Goal: Task Accomplishment & Management: Complete application form

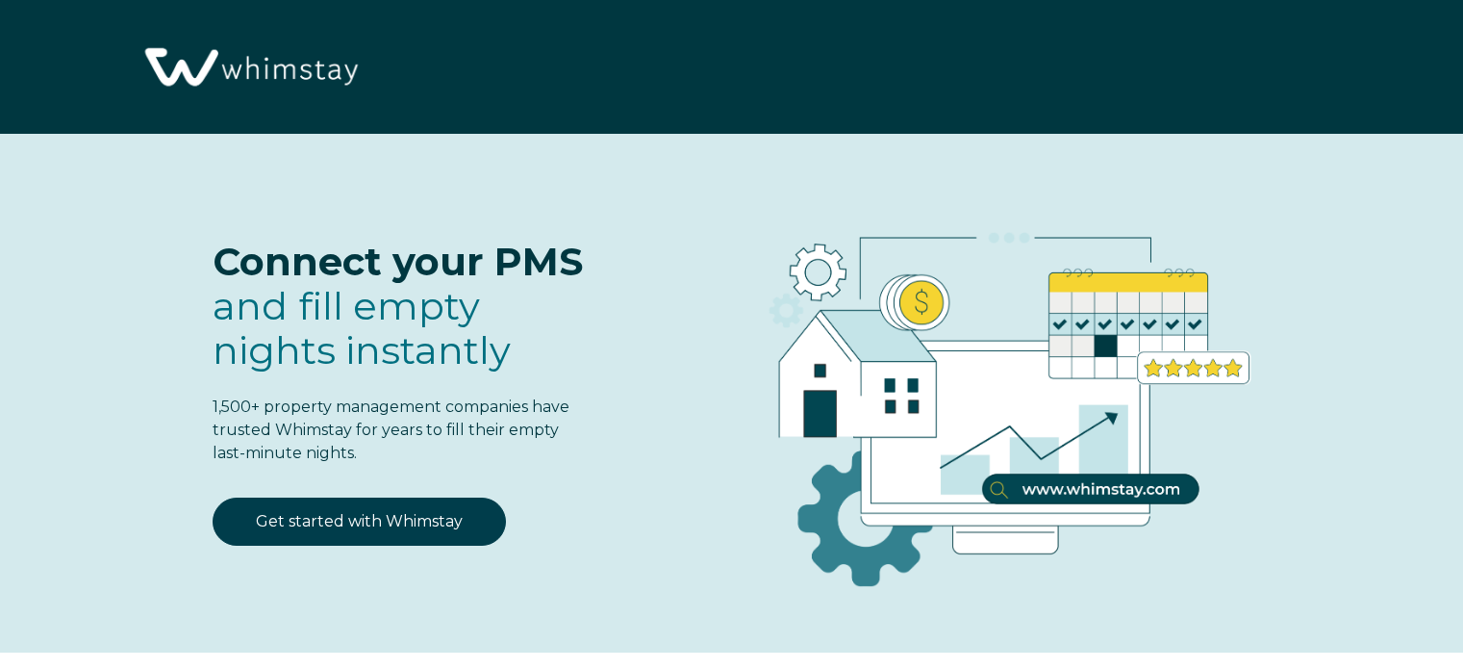
select select "US"
select select "Standard"
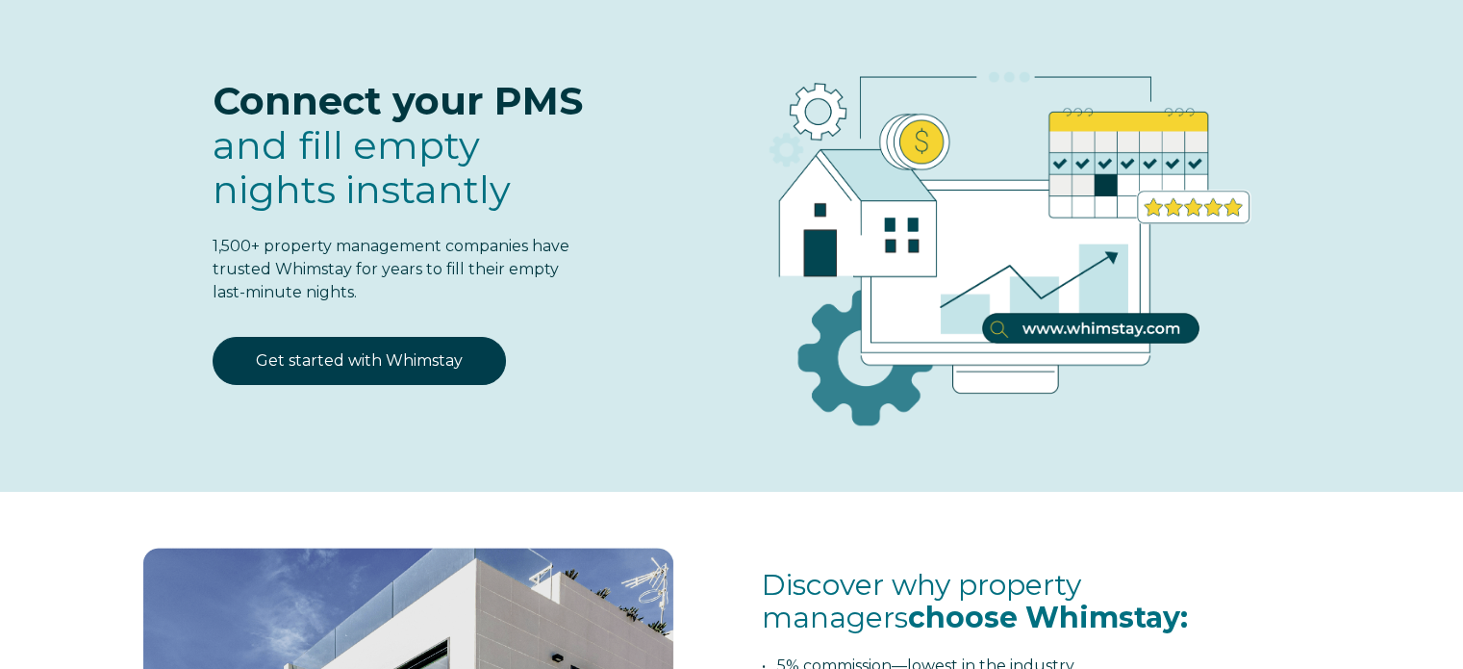
scroll to position [192, 0]
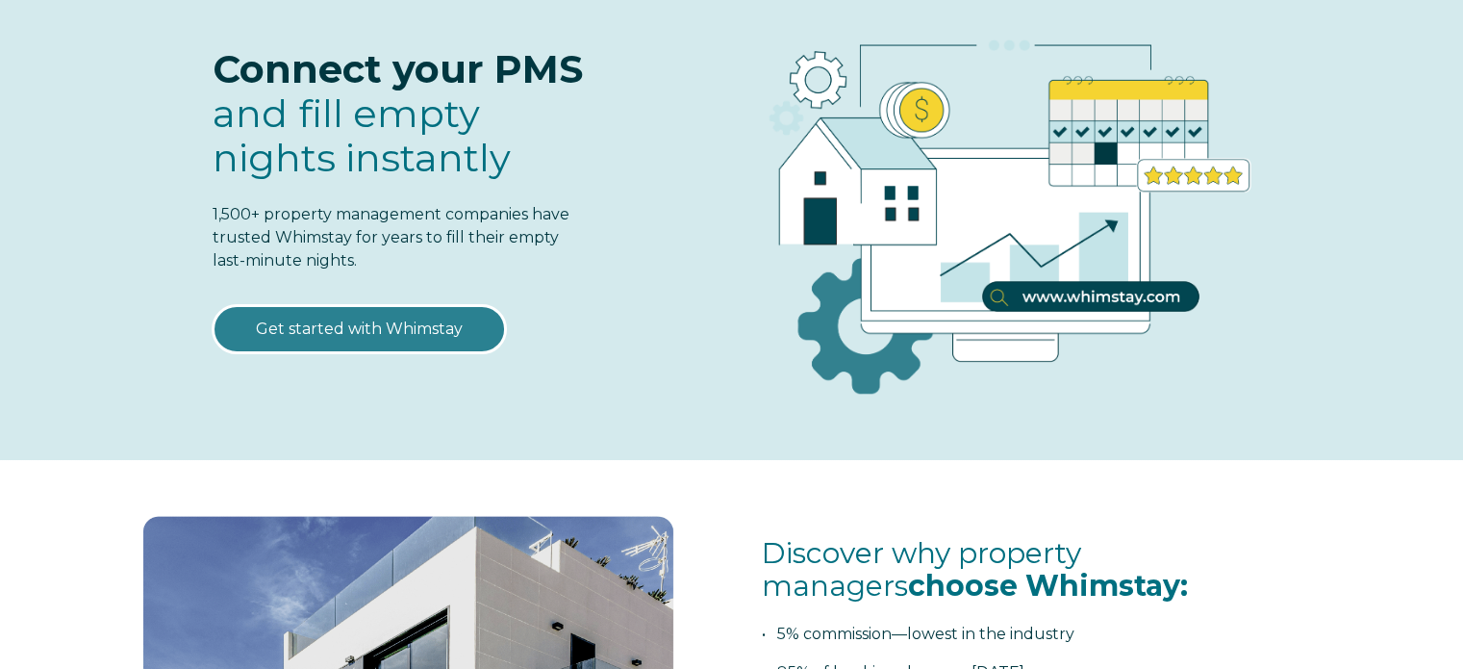
click at [343, 324] on link "Get started with Whimstay" at bounding box center [359, 329] width 293 height 48
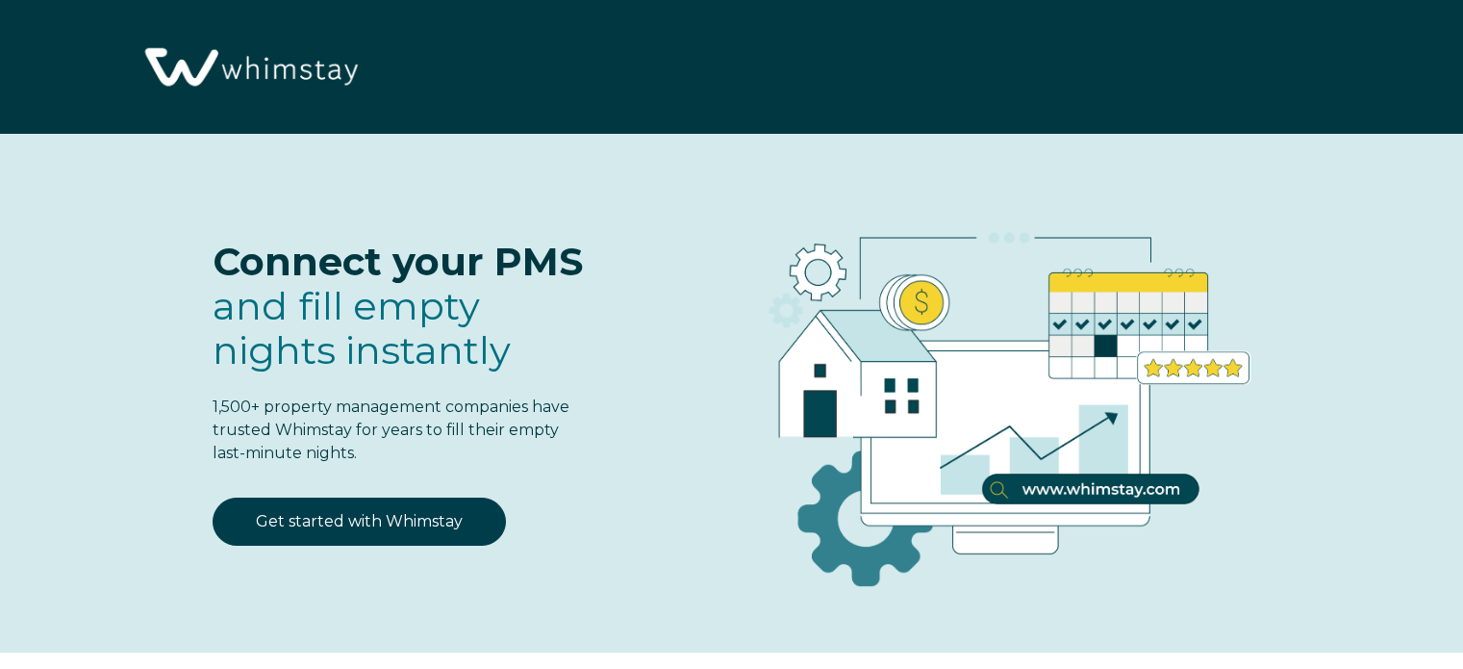
select select "US"
select select "Standard"
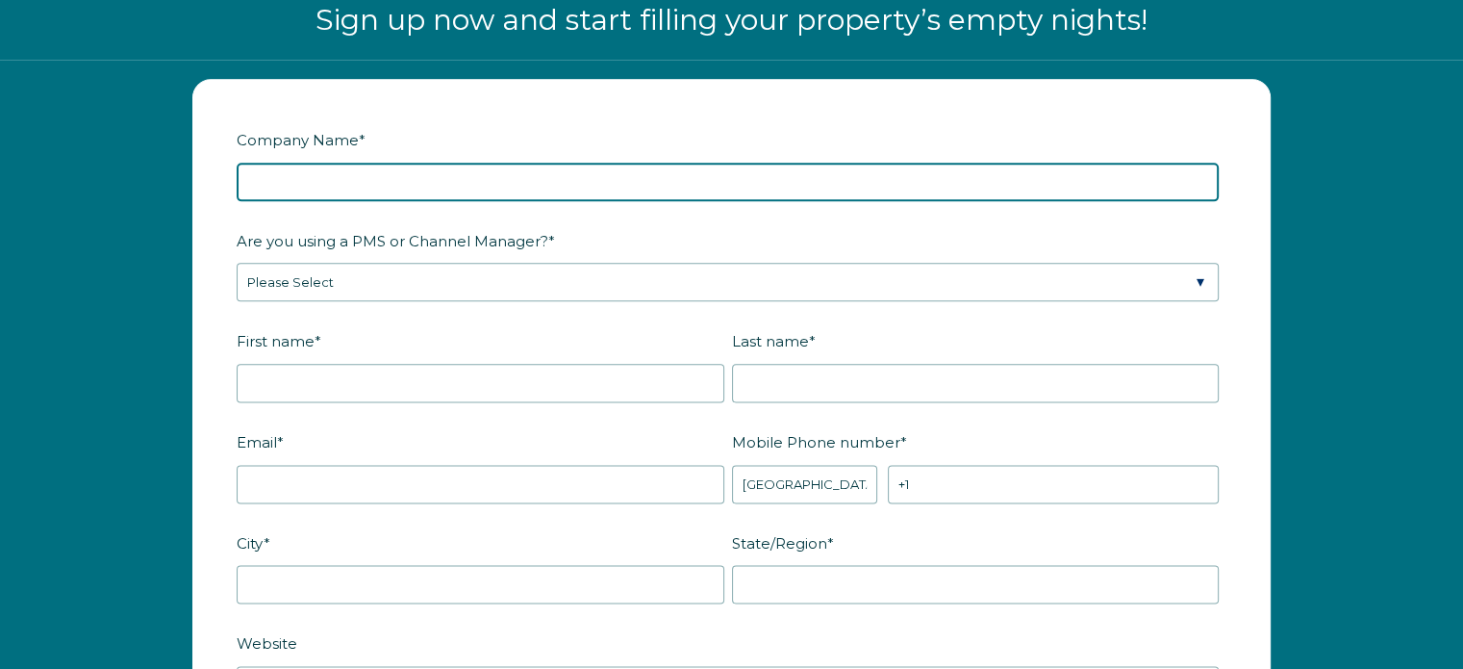
click at [489, 181] on input "Company Name *" at bounding box center [728, 182] width 982 height 38
type input "Central Vacation Rentals"
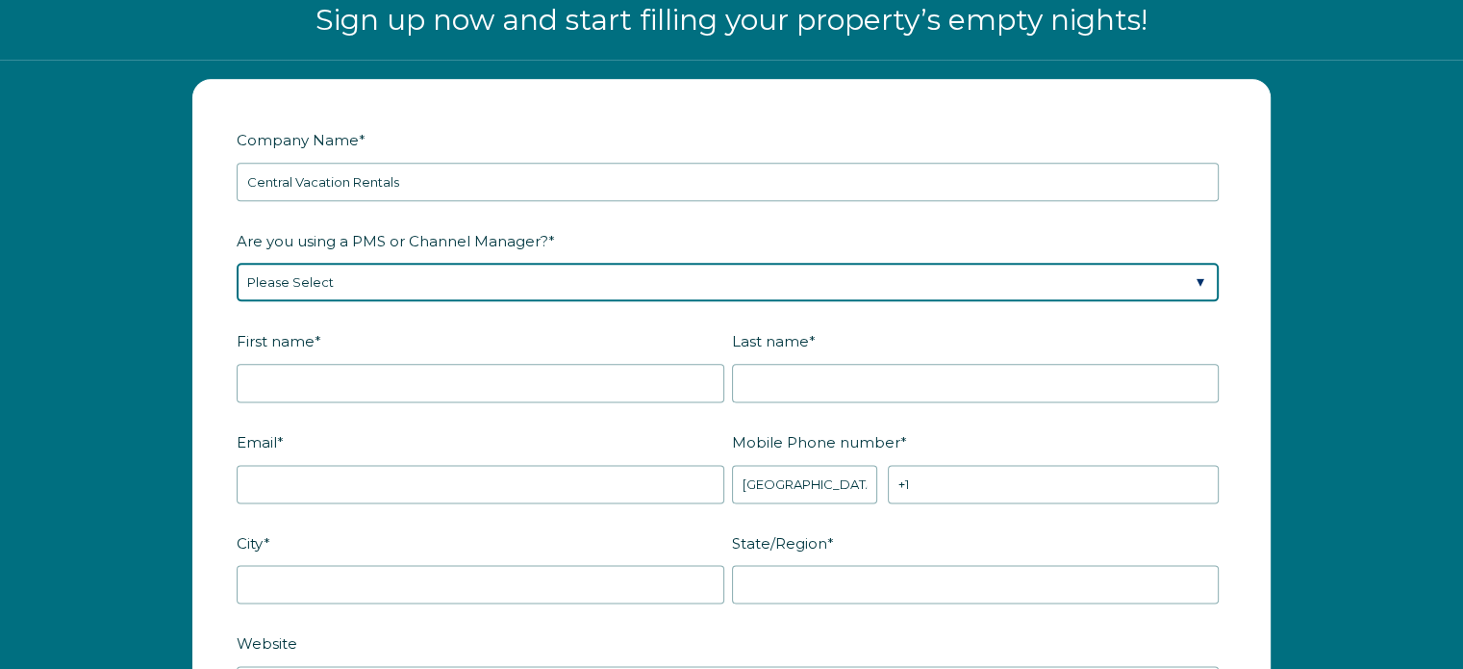
click at [449, 267] on select "Please Select Barefoot BookingPal Boost Brightside CiiRUS Escapia Guesty Hostaw…" at bounding box center [728, 282] width 982 height 38
select select "OwnerRez"
click at [237, 263] on select "Please Select Barefoot BookingPal Boost Brightside CiiRUS Escapia Guesty Hostaw…" at bounding box center [728, 282] width 982 height 38
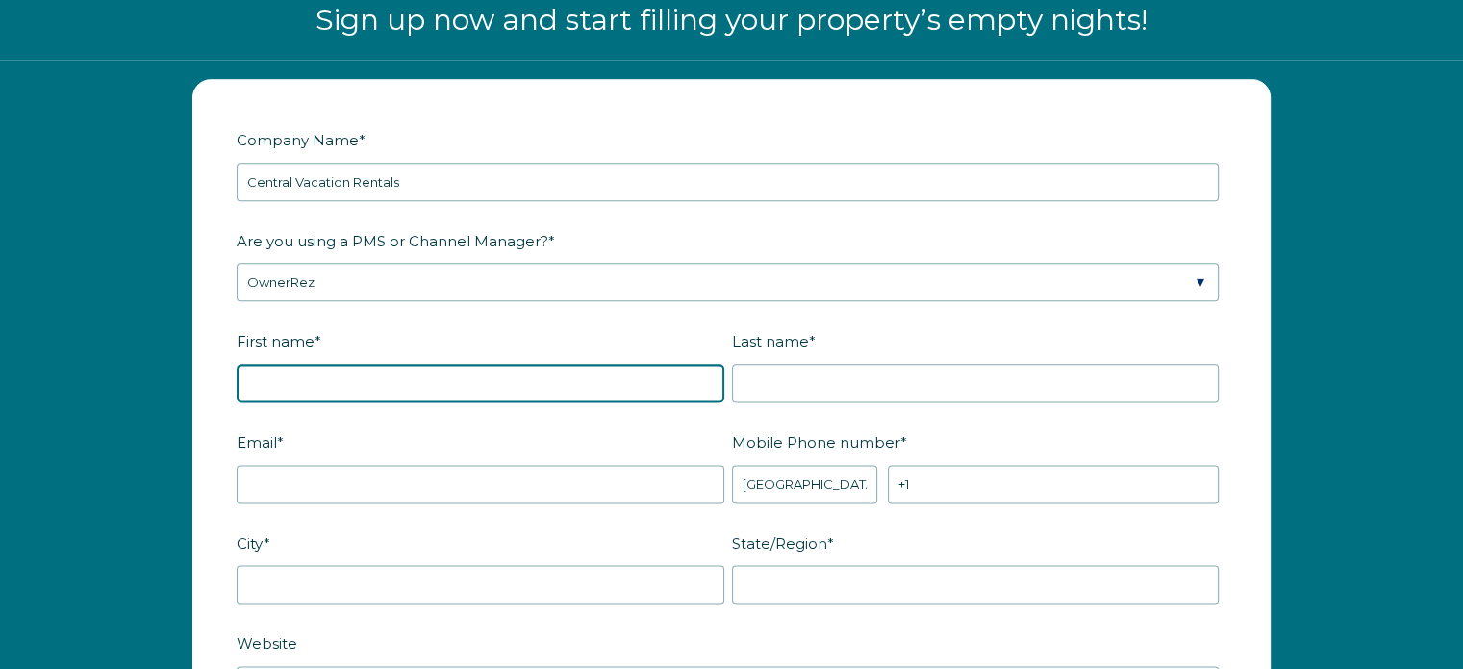
click at [482, 375] on input "First name *" at bounding box center [481, 383] width 488 height 38
type input "[PERSON_NAME]"
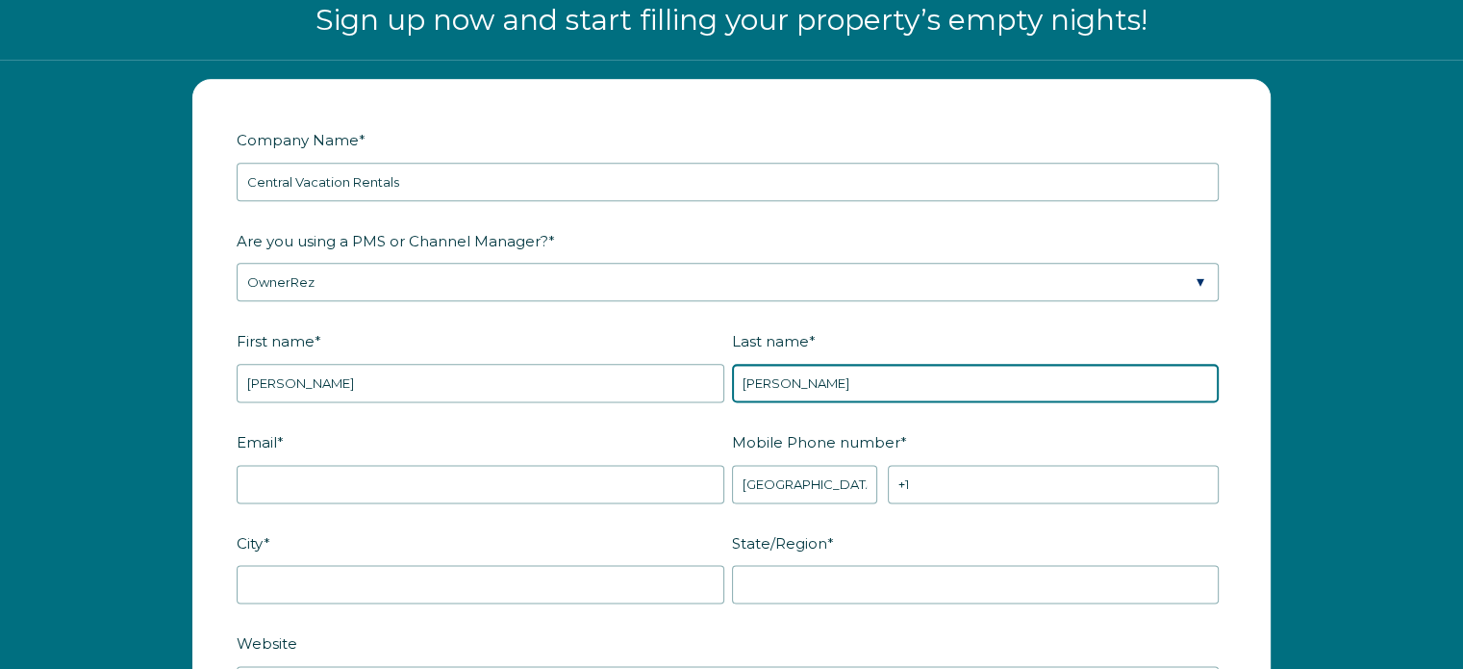
type input "[PERSON_NAME]"
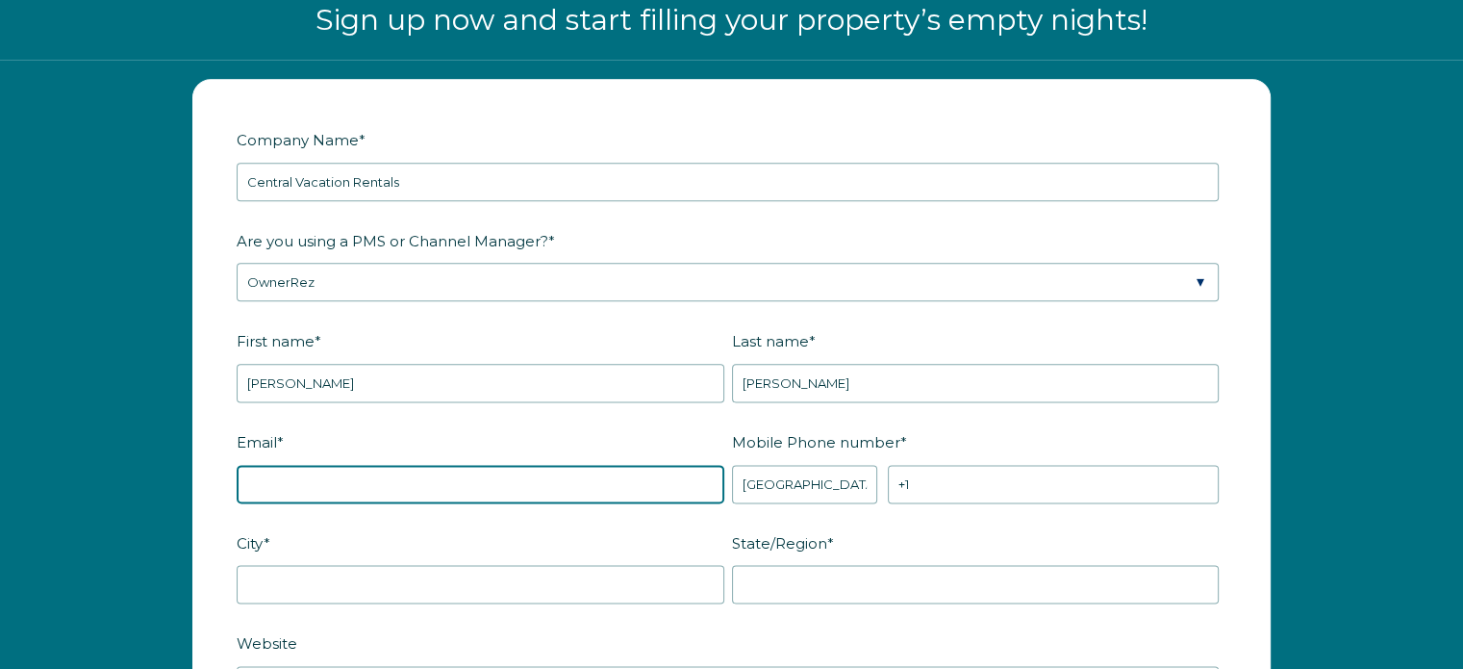
type input "p"
type input "[EMAIL_ADDRESS][DOMAIN_NAME]"
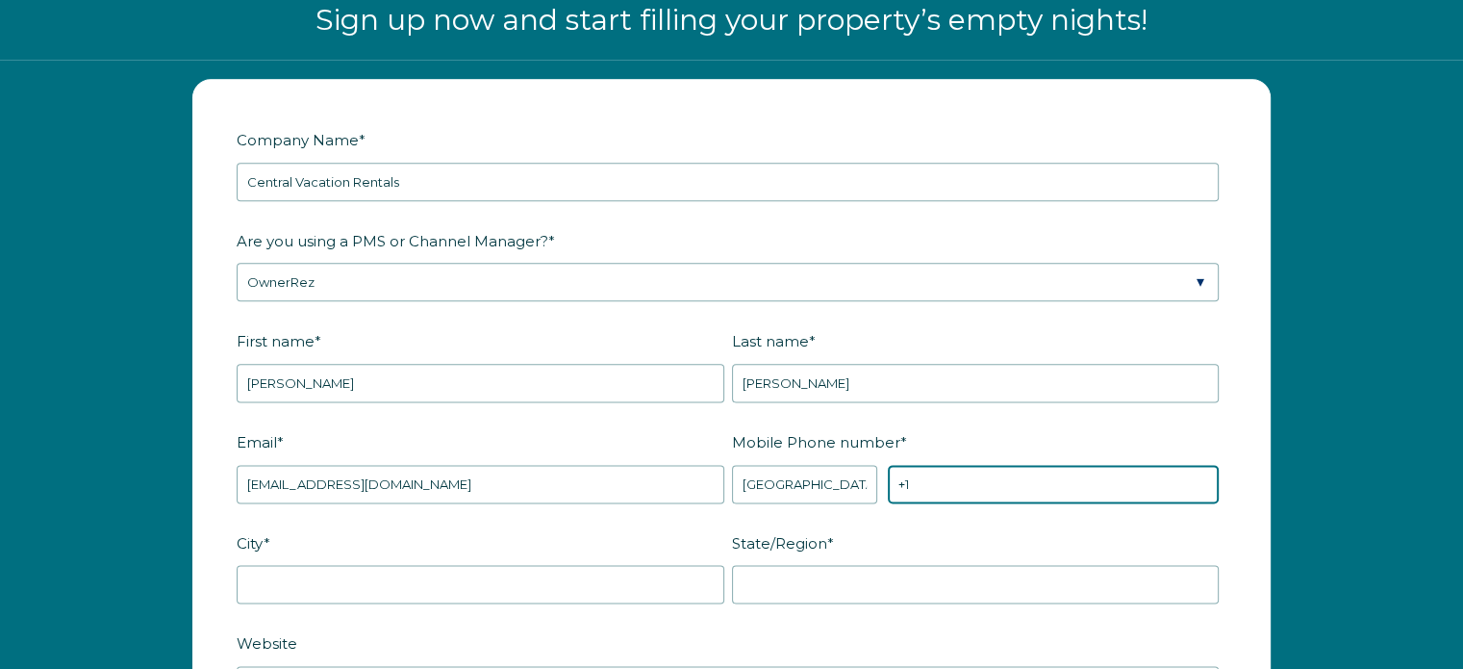
click at [945, 483] on input "+1" at bounding box center [1053, 484] width 331 height 38
type input "[PHONE_NUMBER]"
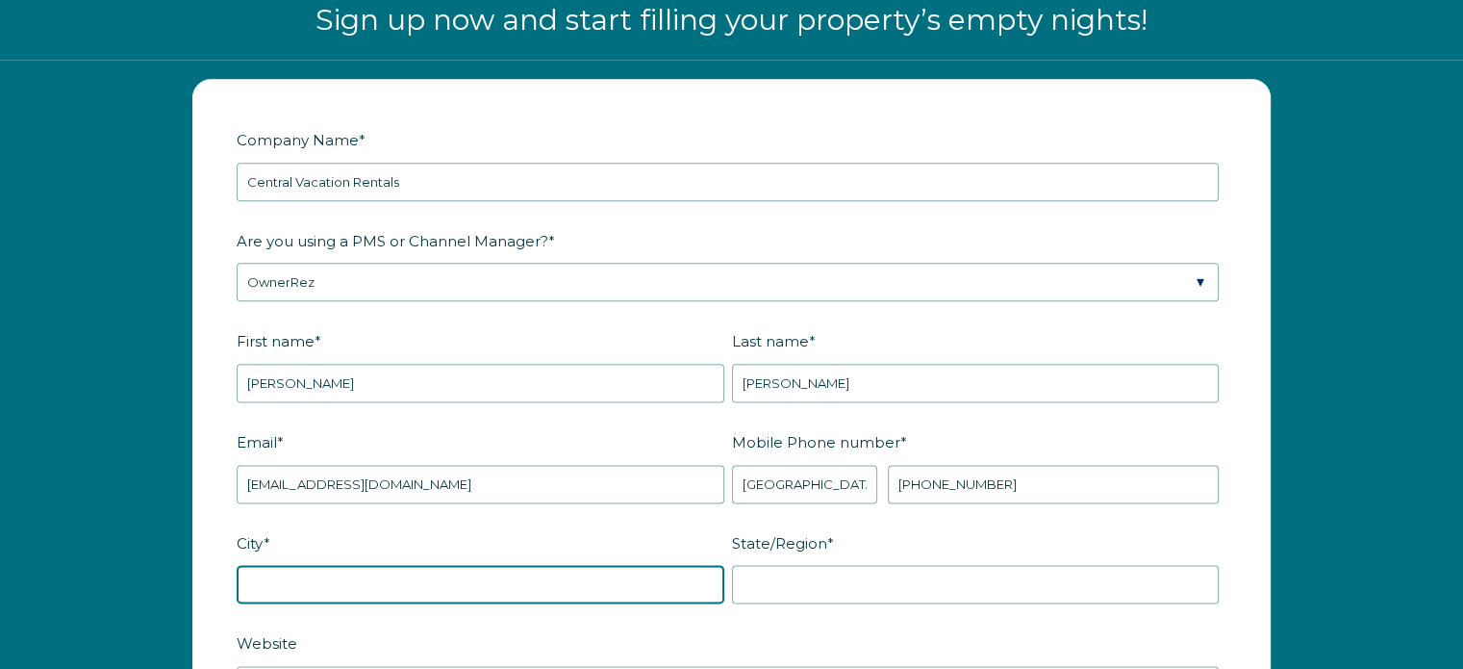
click at [643, 569] on input "City *" at bounding box center [481, 584] width 488 height 38
type input "Kissimmee"
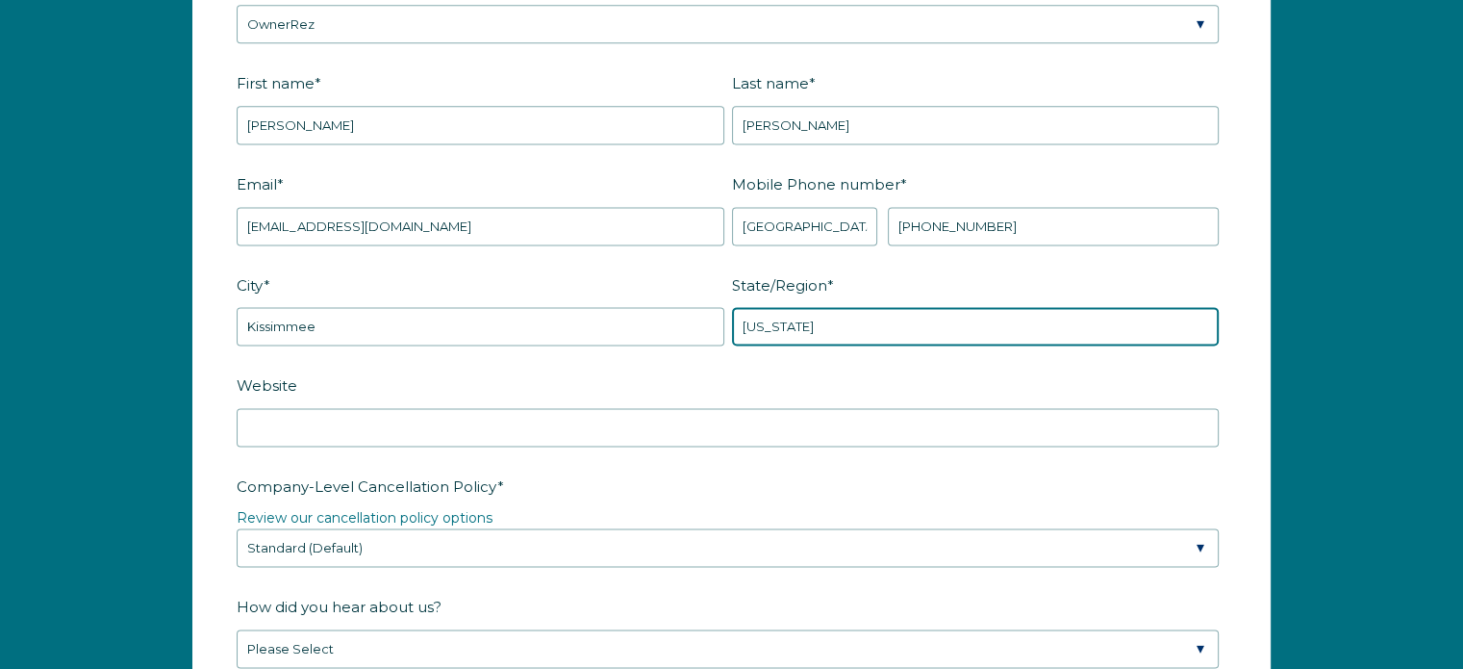
scroll to position [2751, 0]
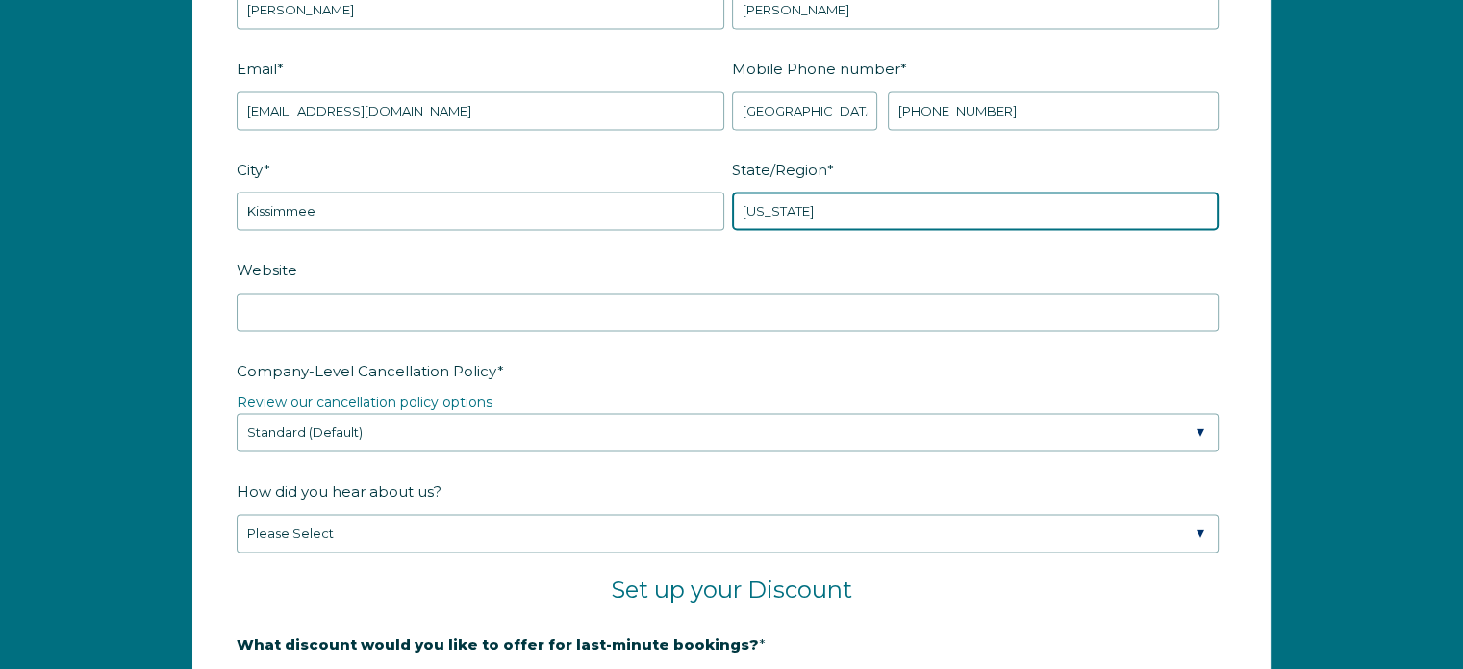
type input "[US_STATE]"
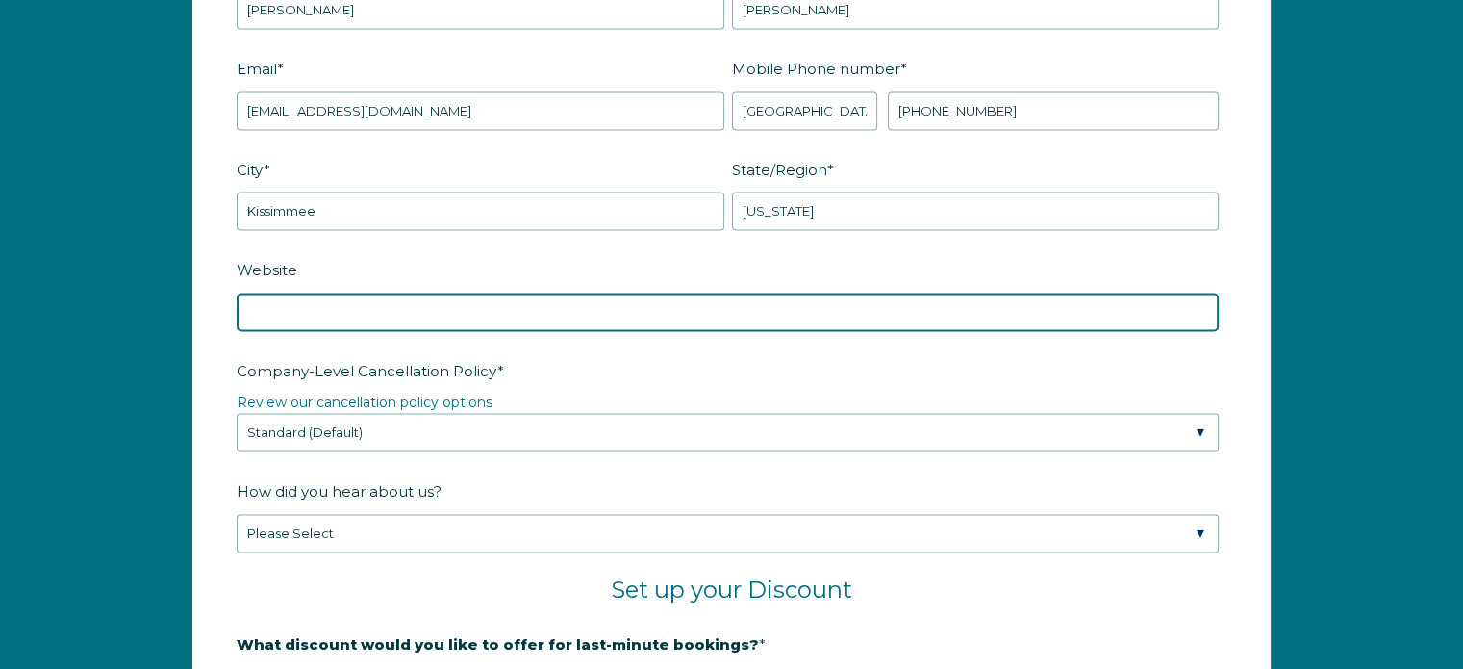
click at [518, 313] on input "Website" at bounding box center [728, 311] width 982 height 38
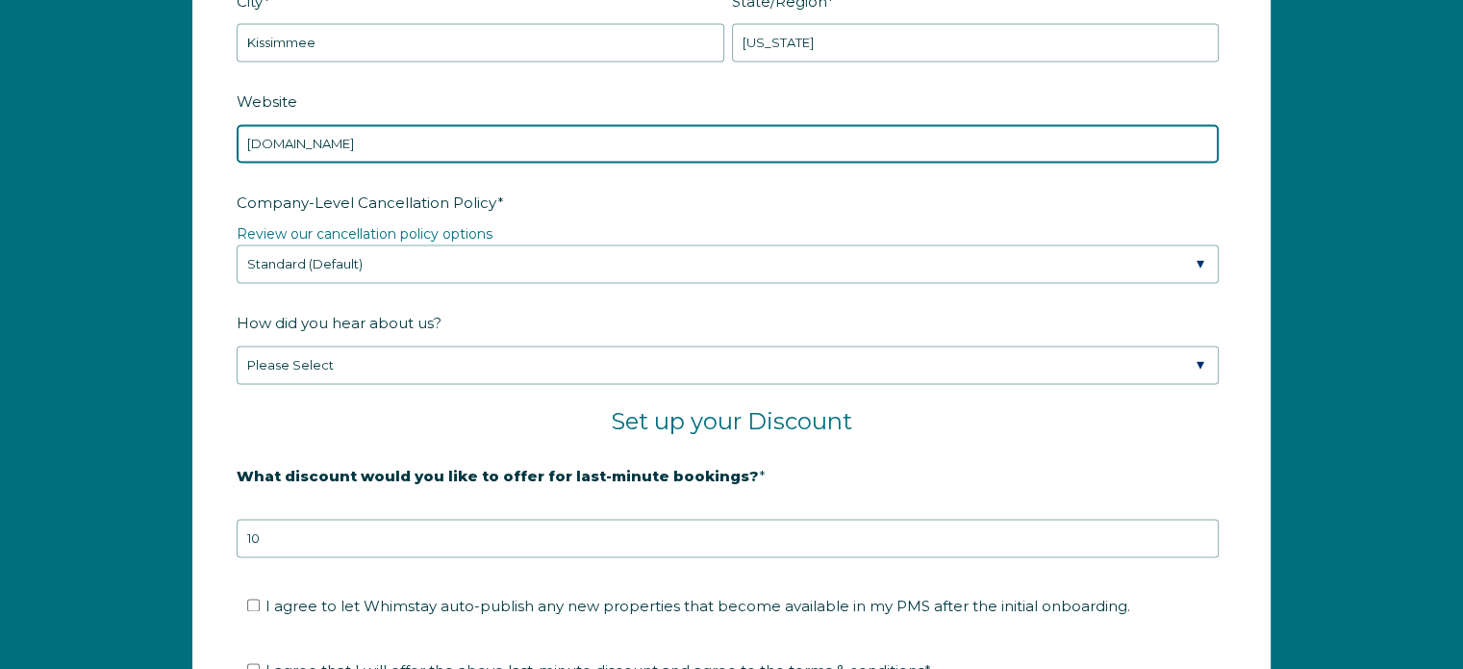
scroll to position [2944, 0]
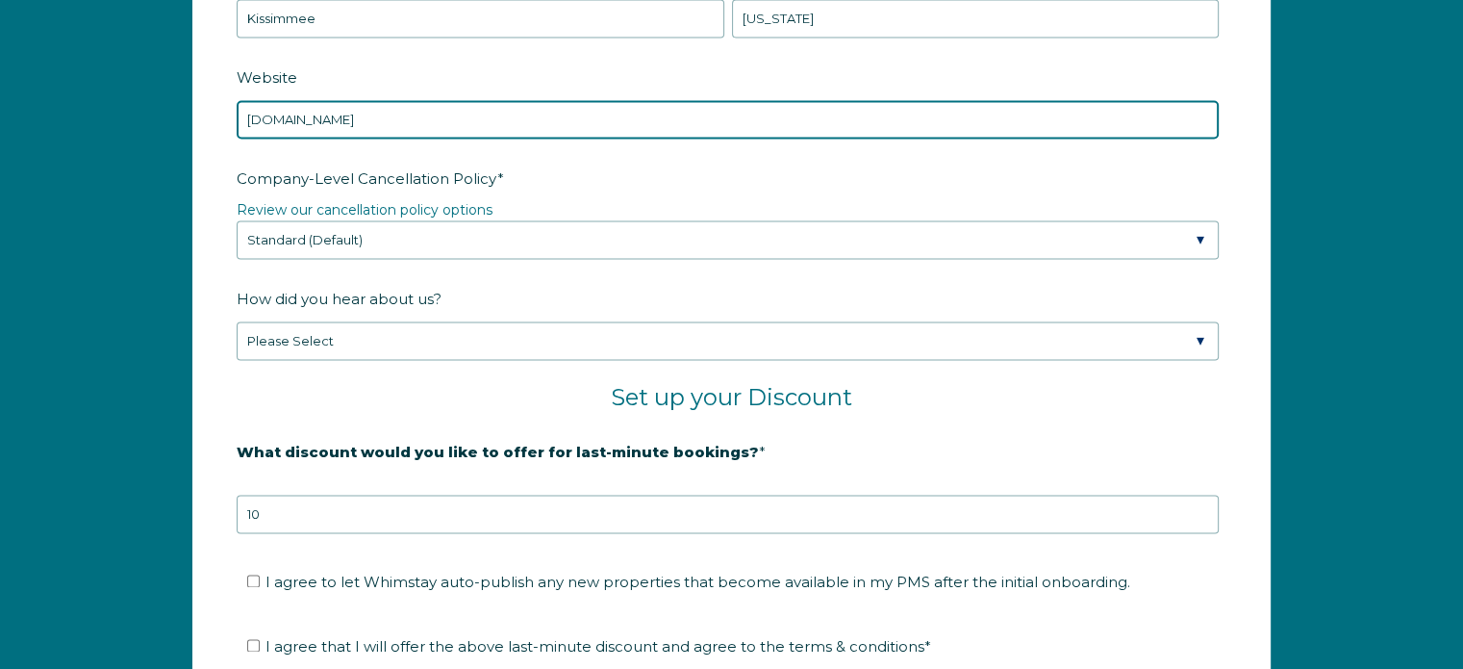
type input "[DOMAIN_NAME]"
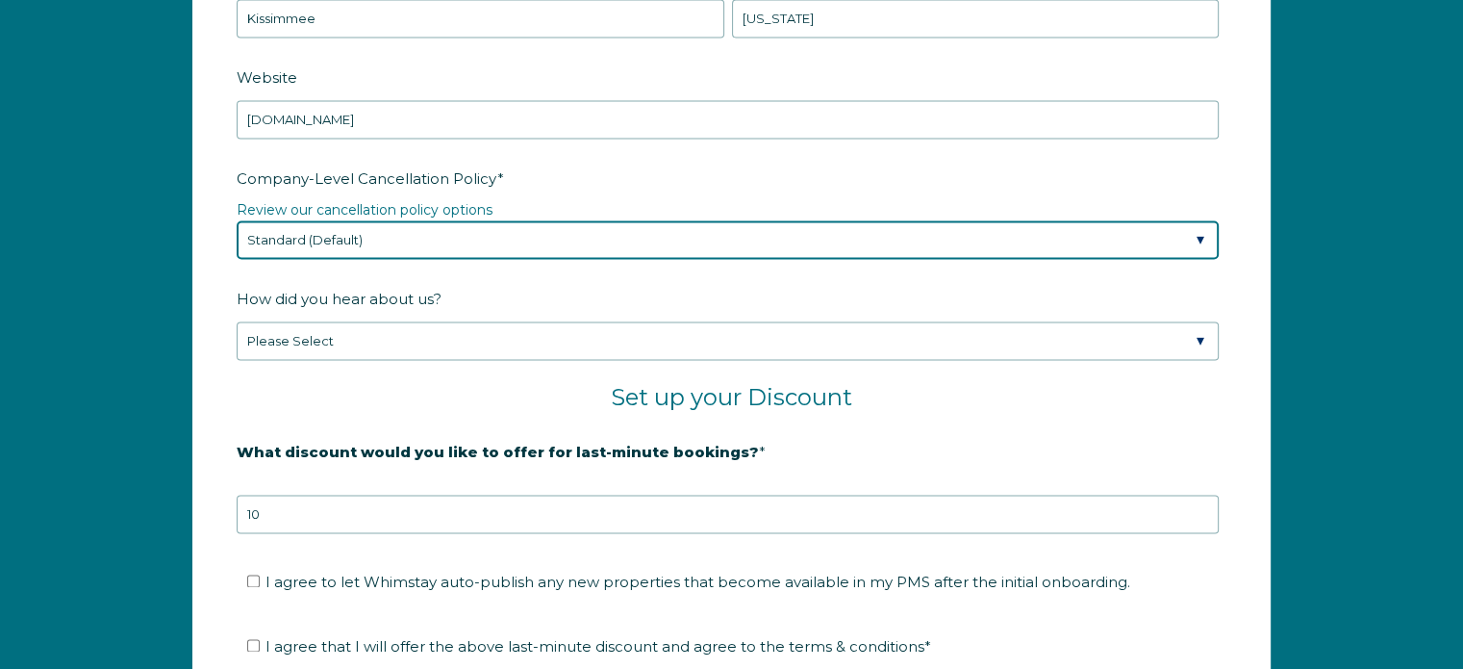
click at [472, 232] on select "Please Select Partial Standard (Default) Moderate Strict" at bounding box center [728, 239] width 982 height 38
select select "Moderate"
click at [237, 220] on select "Please Select Partial Standard (Default) Moderate Strict" at bounding box center [728, 239] width 982 height 38
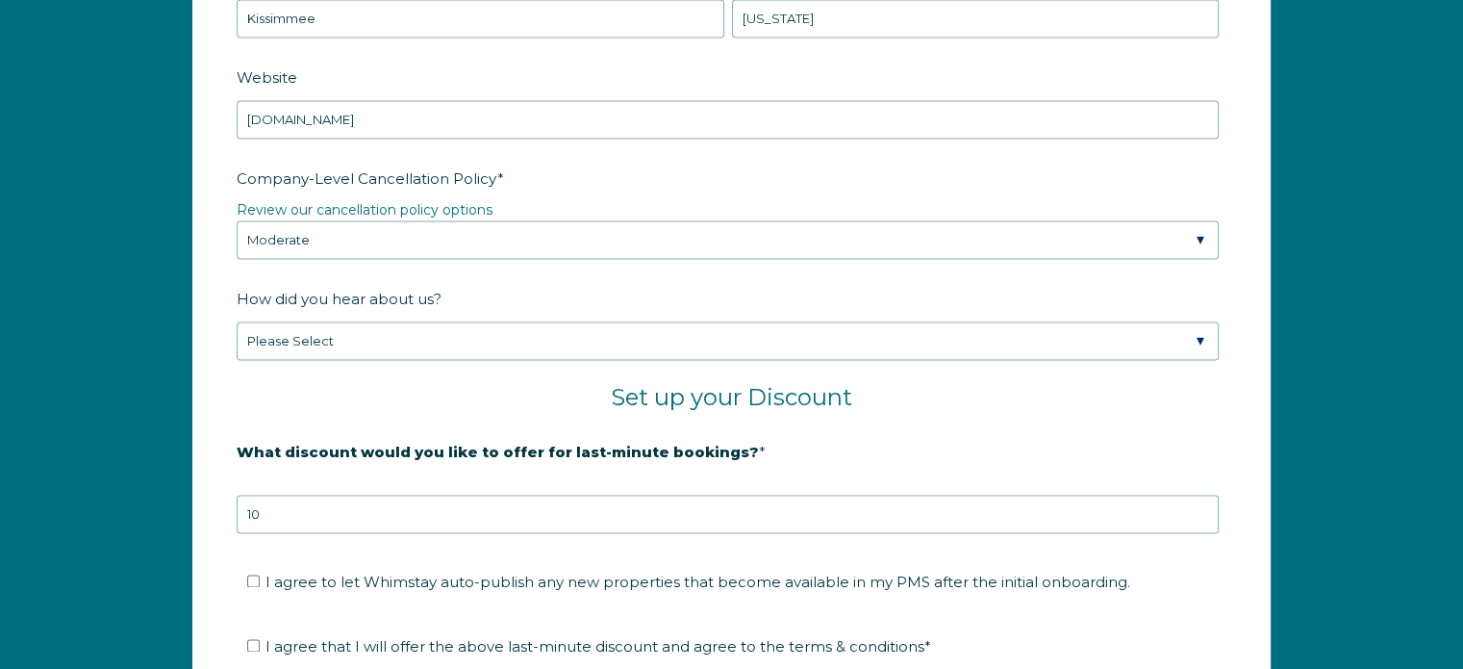
click at [367, 395] on h2 "Set up your Discount" at bounding box center [732, 397] width 990 height 29
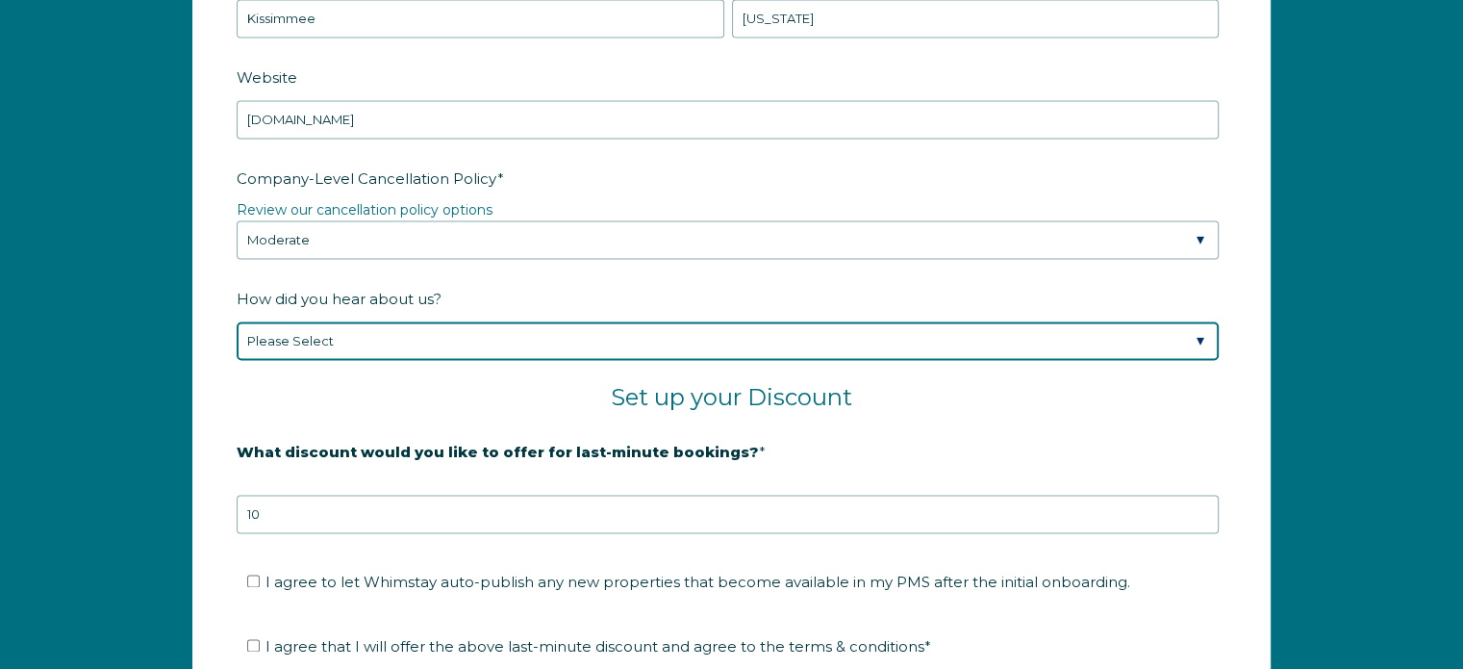
click at [385, 338] on select "Please Select Found Whimstay through a Google search Spoke to a Whimstay salesp…" at bounding box center [728, 340] width 982 height 38
select select "Other"
click at [237, 321] on select "Please Select Found Whimstay through a Google search Spoke to a Whimstay salesp…" at bounding box center [728, 340] width 982 height 38
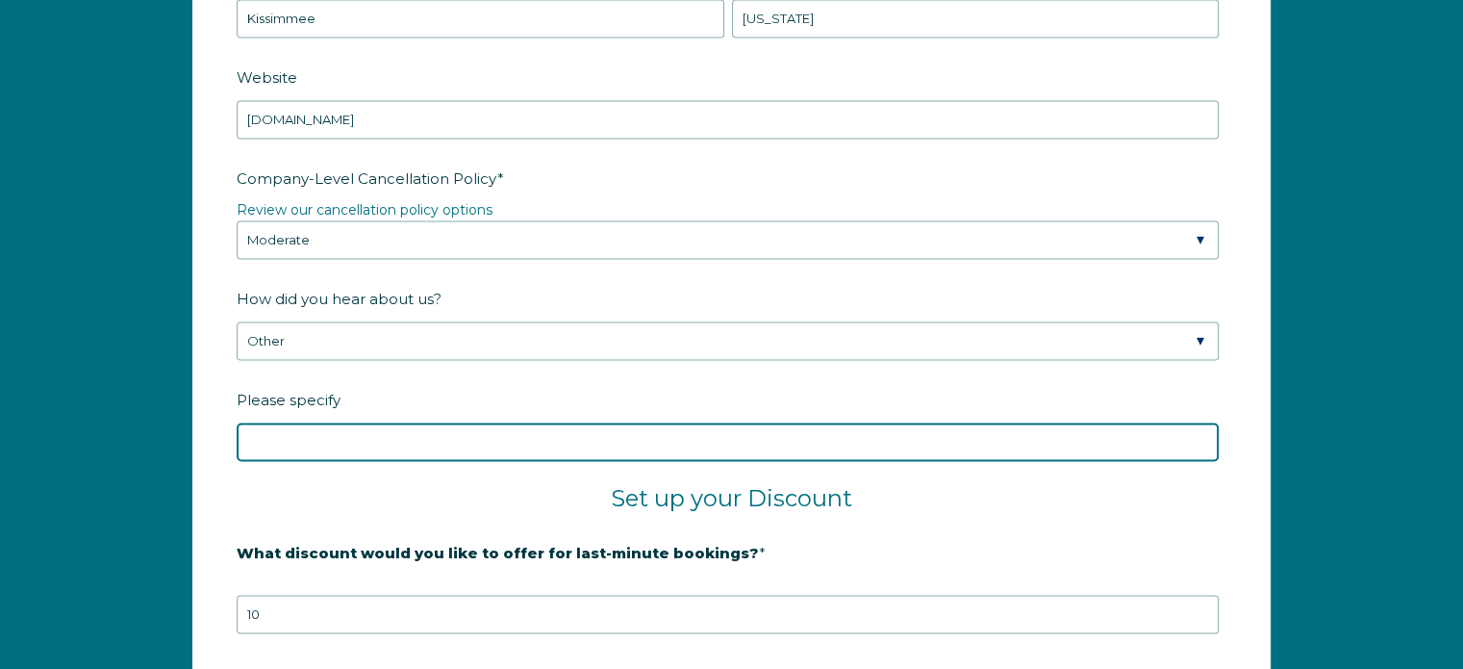
click at [357, 436] on input "Please specify" at bounding box center [728, 441] width 982 height 38
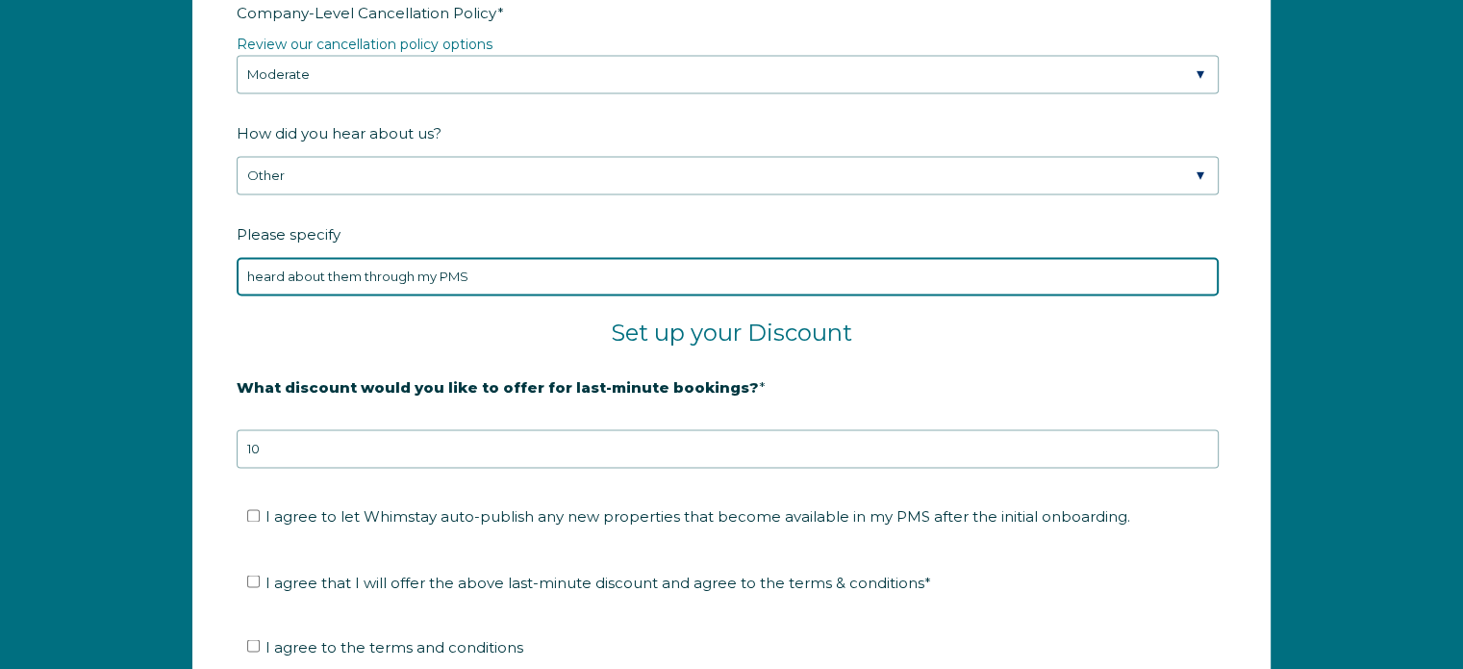
scroll to position [3136, 0]
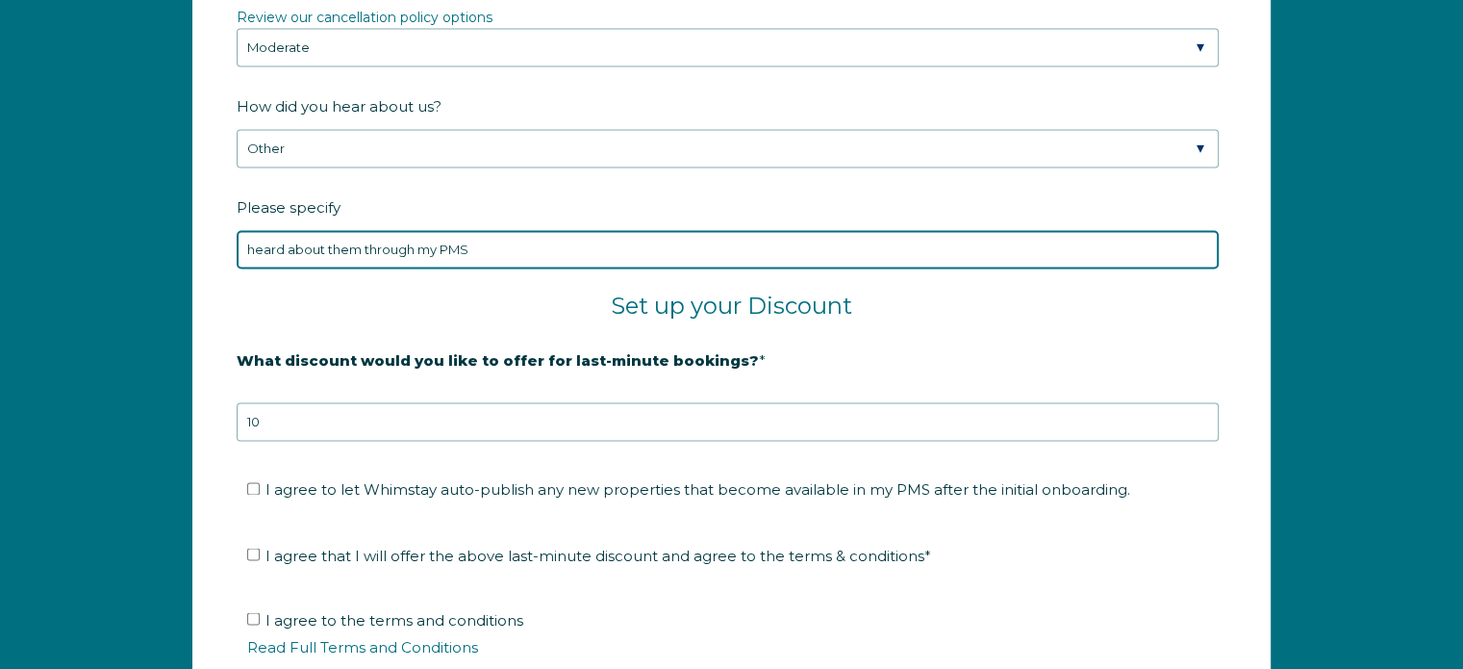
type input "heard about them through my PMS"
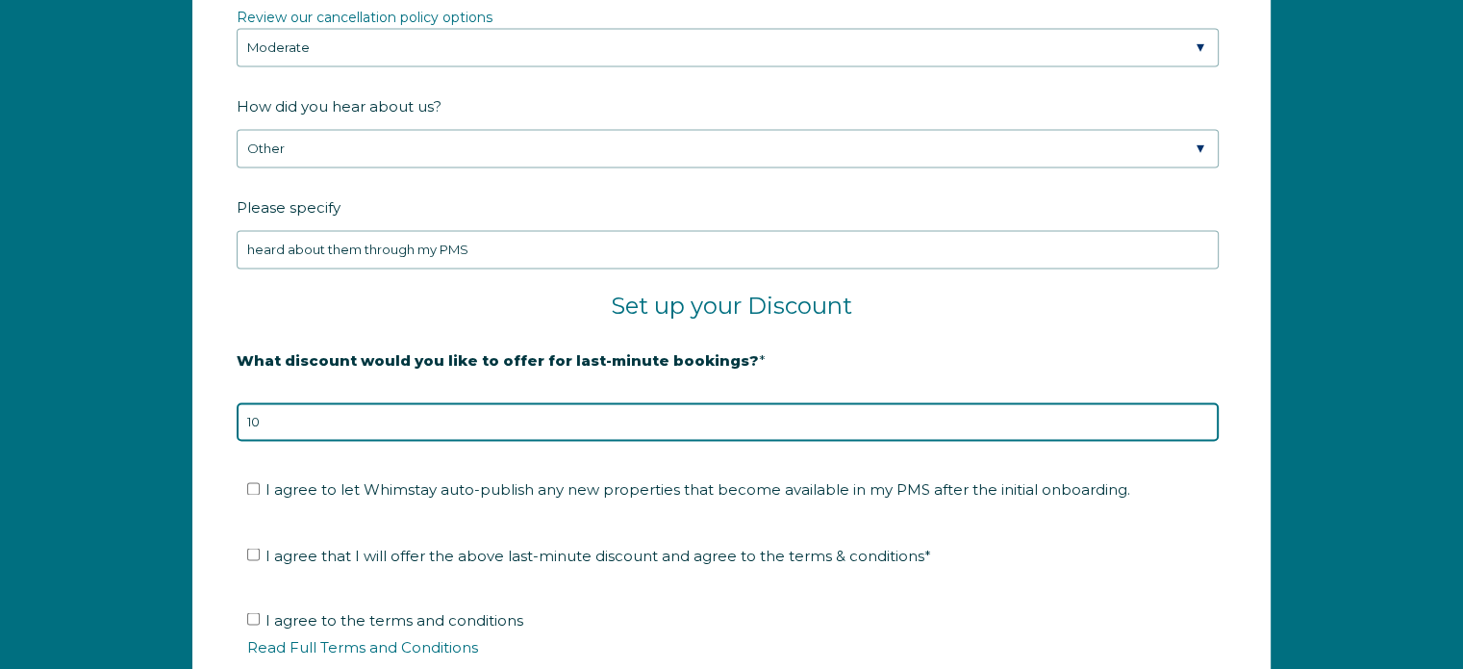
click at [313, 418] on input "10" at bounding box center [728, 421] width 982 height 38
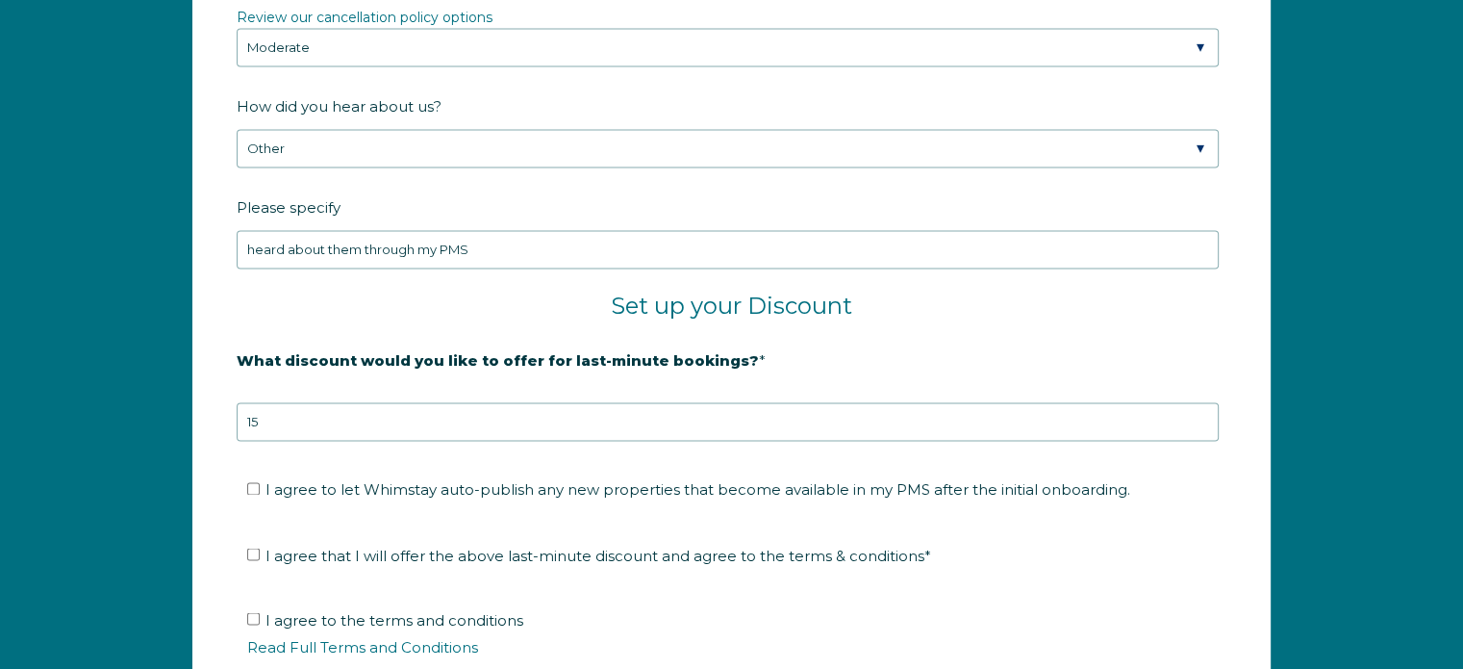
click at [419, 464] on fieldset "I agree to let Whimstay auto-publish any new properties that become available i…" at bounding box center [732, 496] width 990 height 64
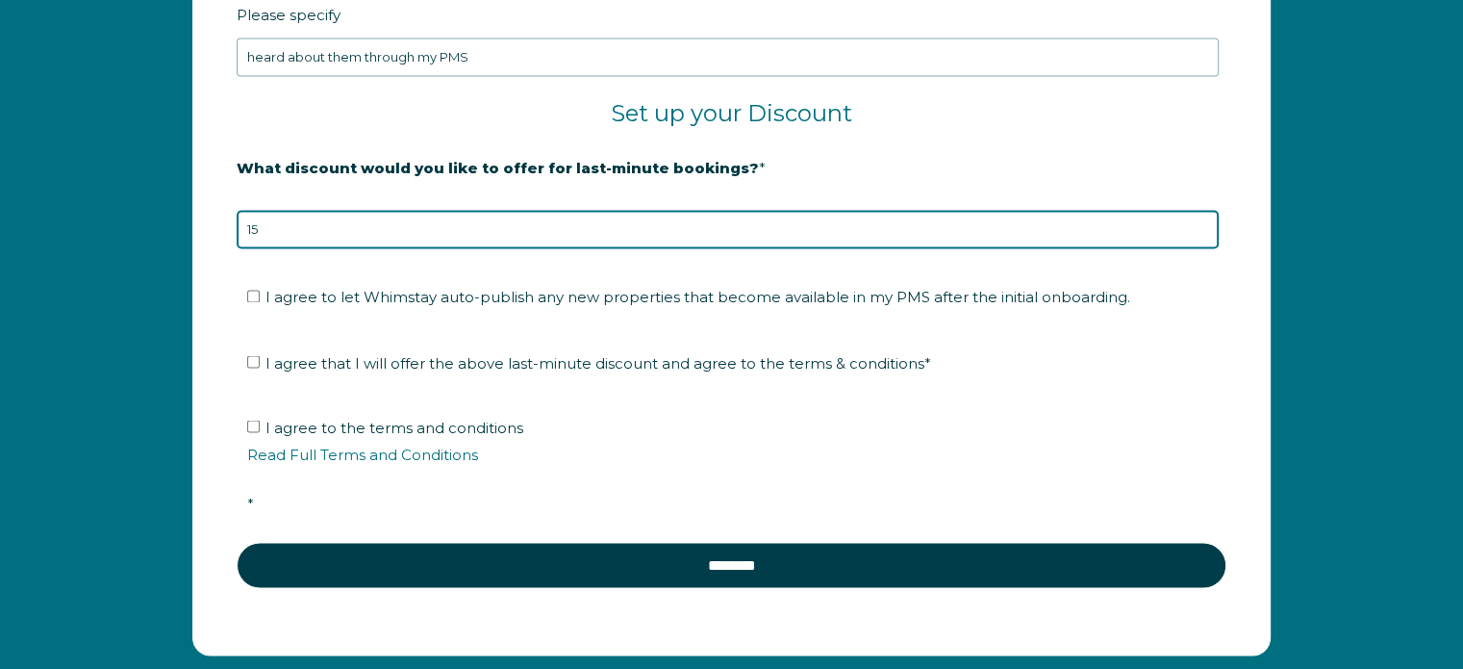
click at [296, 223] on input "15" at bounding box center [728, 229] width 982 height 38
type input "1"
type input "20"
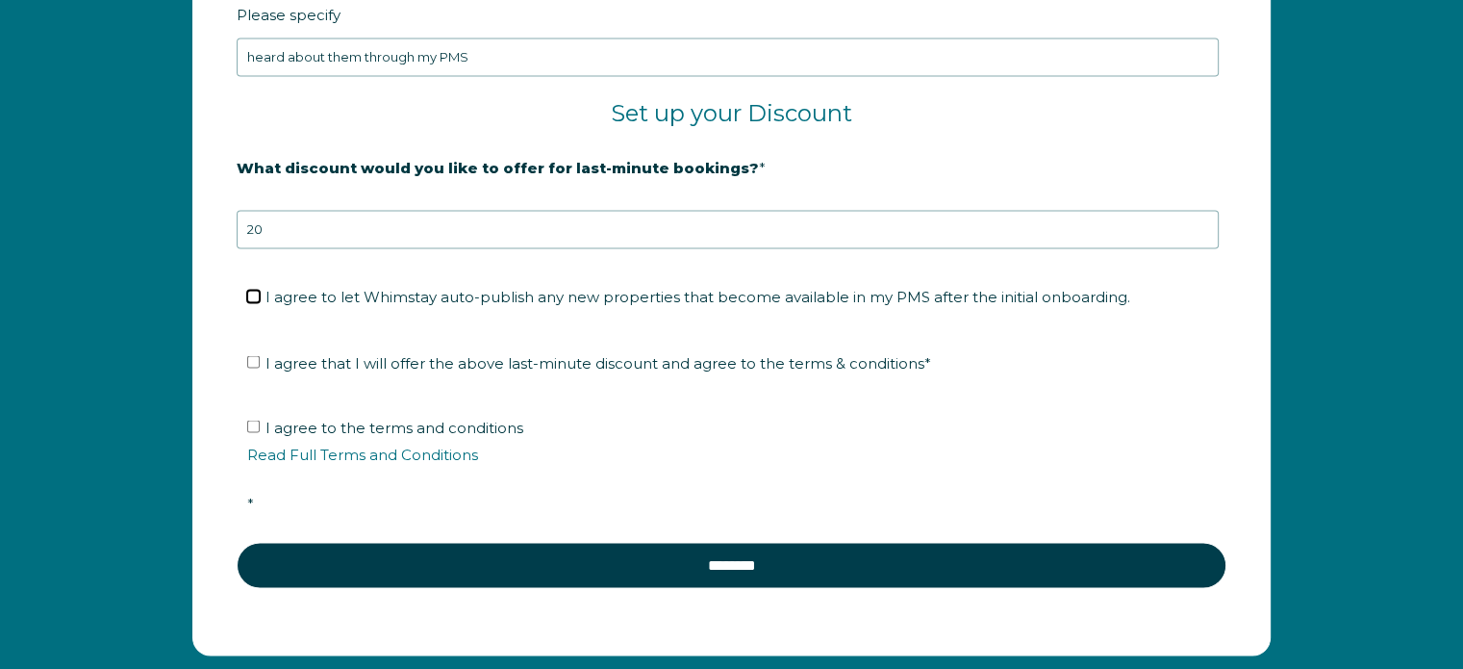
click at [252, 290] on input "I agree to let Whimstay auto-publish any new properties that become available i…" at bounding box center [253, 296] width 13 height 13
checkbox input "true"
click at [254, 359] on input "I agree that I will offer the above last-minute discount and agree to the terms…" at bounding box center [253, 361] width 13 height 13
checkbox input "true"
click at [251, 419] on input "I agree to the terms and conditions Read Full Terms and Conditions *" at bounding box center [253, 425] width 13 height 13
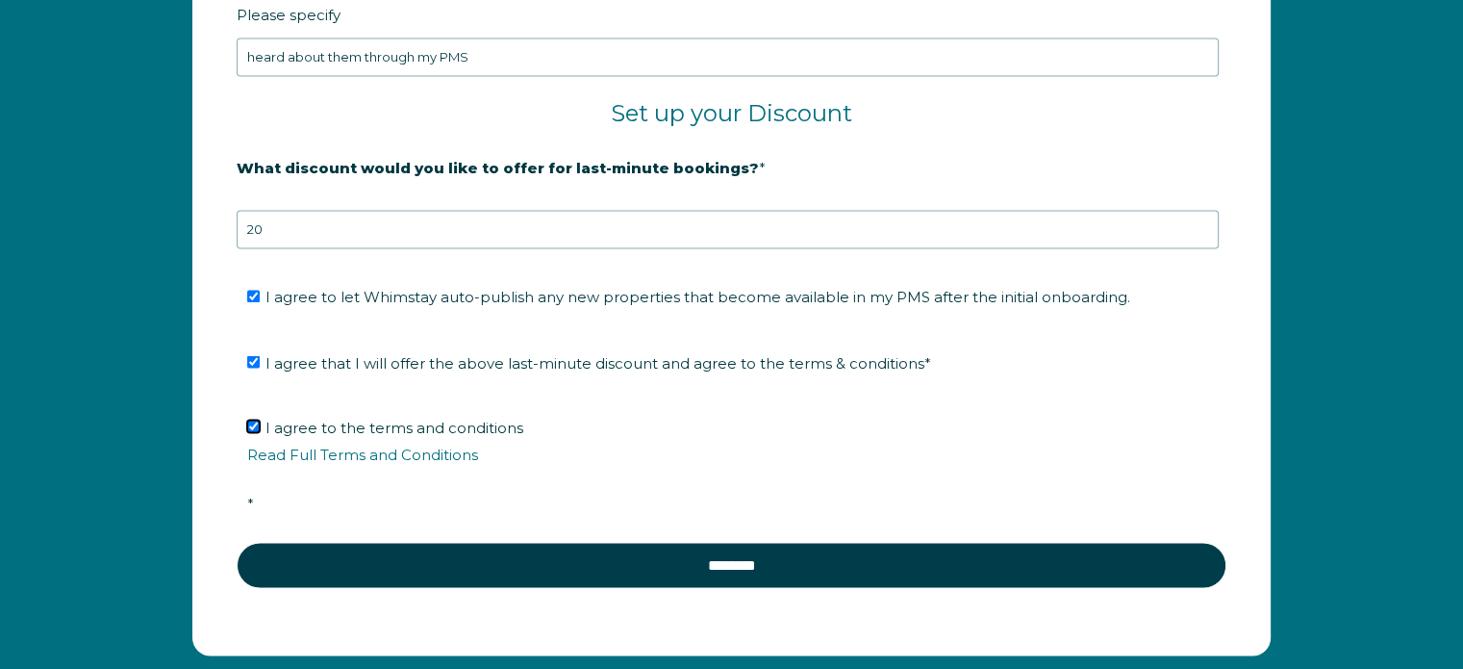
checkbox input "true"
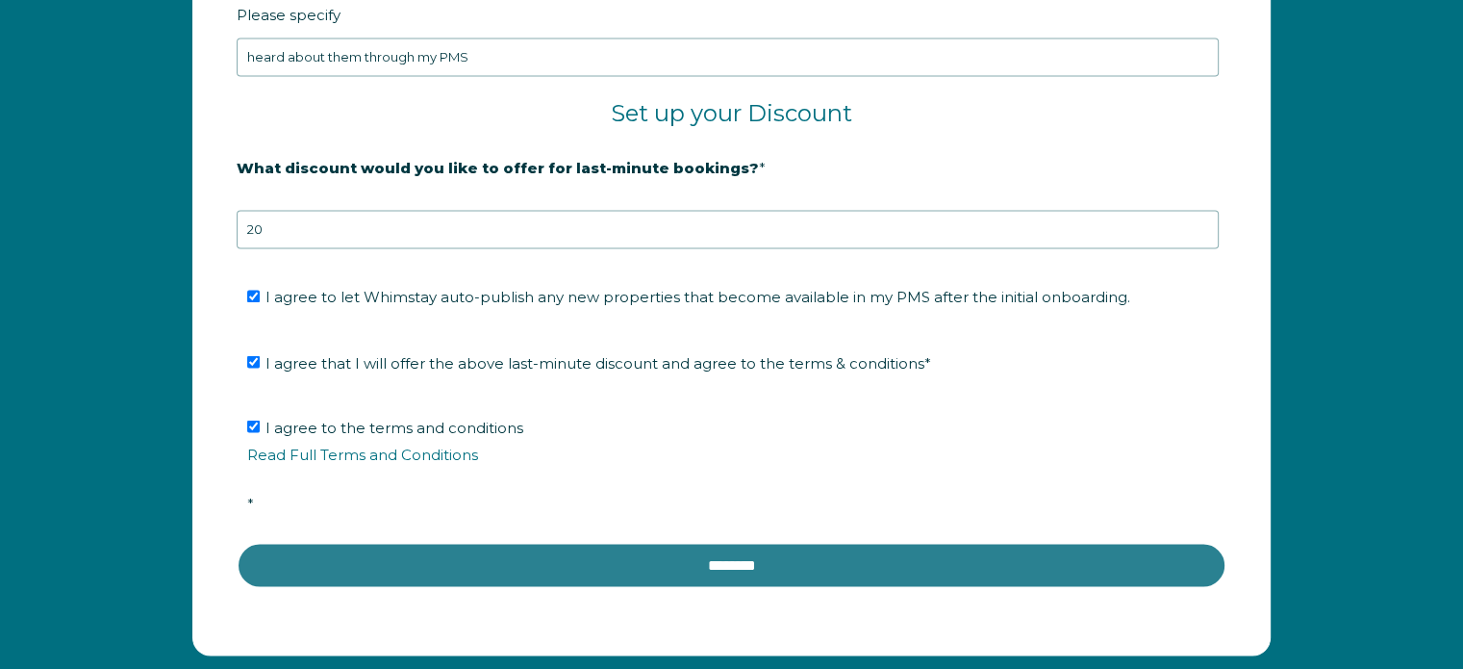
click at [725, 549] on input "********" at bounding box center [732, 565] width 990 height 46
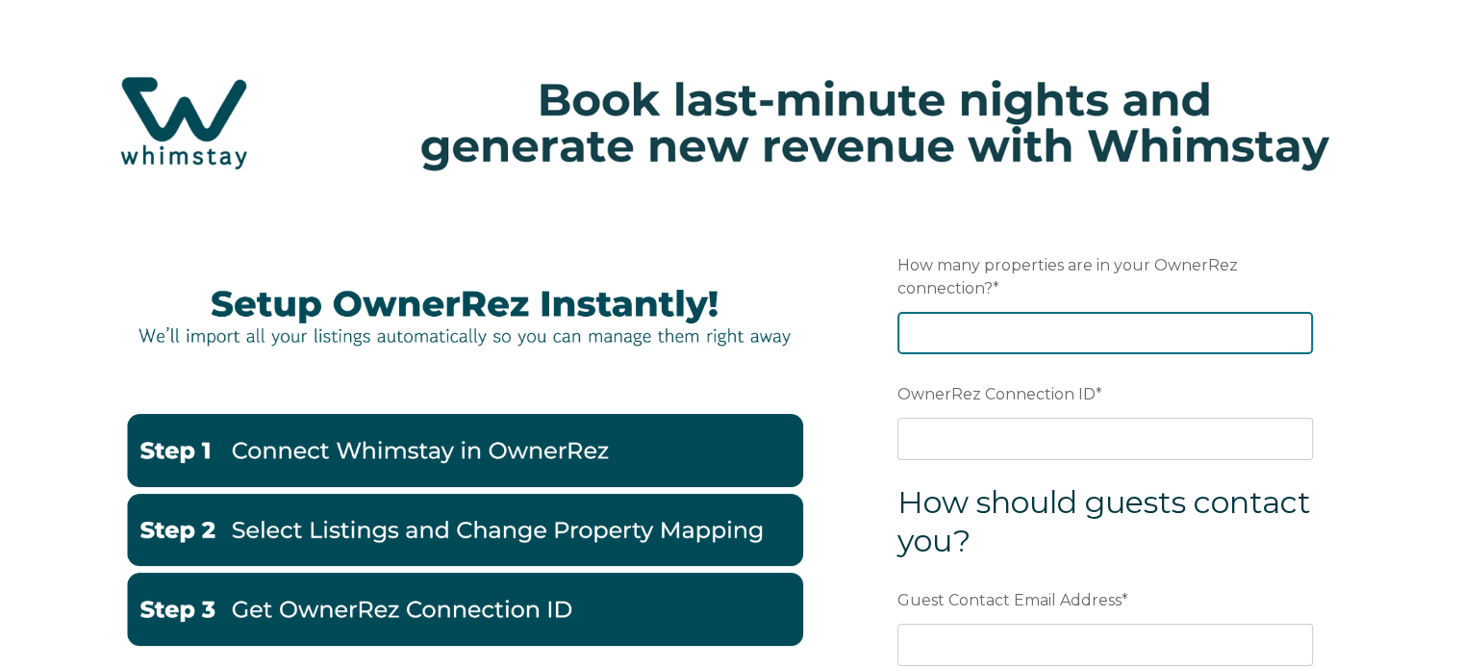
click at [1063, 330] on input "How many properties are in your OwnerRez connection? *" at bounding box center [1106, 333] width 416 height 42
type input "40"
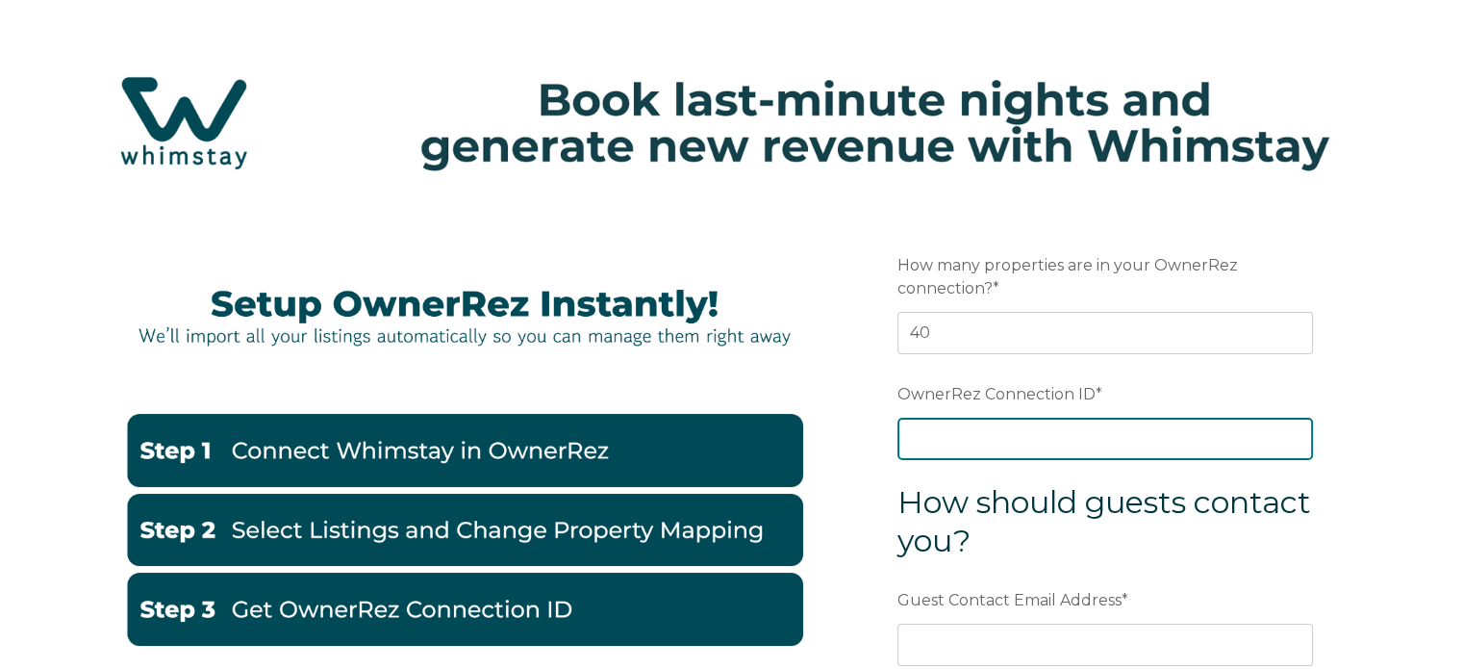
click at [1100, 438] on input "OwnerRez Connection ID *" at bounding box center [1106, 438] width 416 height 42
paste input "ora7ccddff95x"
type input "ora7ccddff95x"
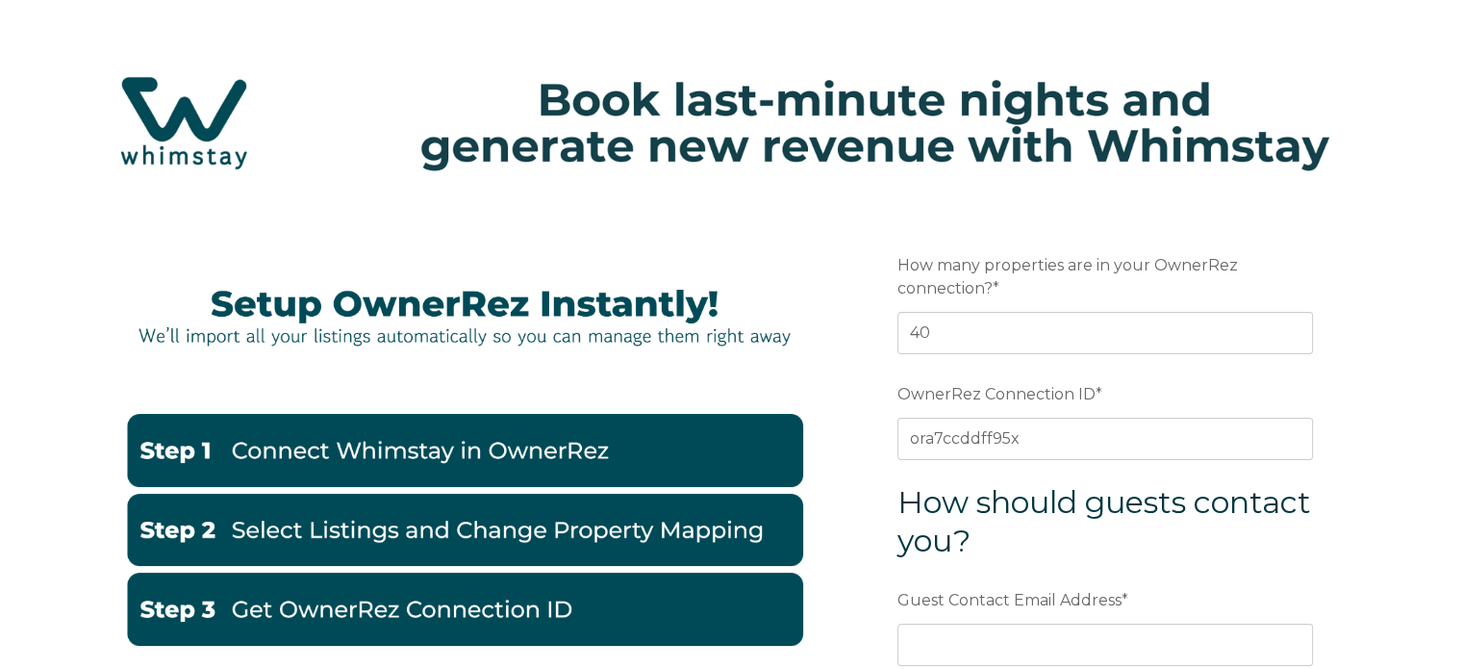
click at [1417, 508] on div "How to Guide Watch Video Preferred language Email How many properties are in yo…" at bounding box center [731, 600] width 1463 height 791
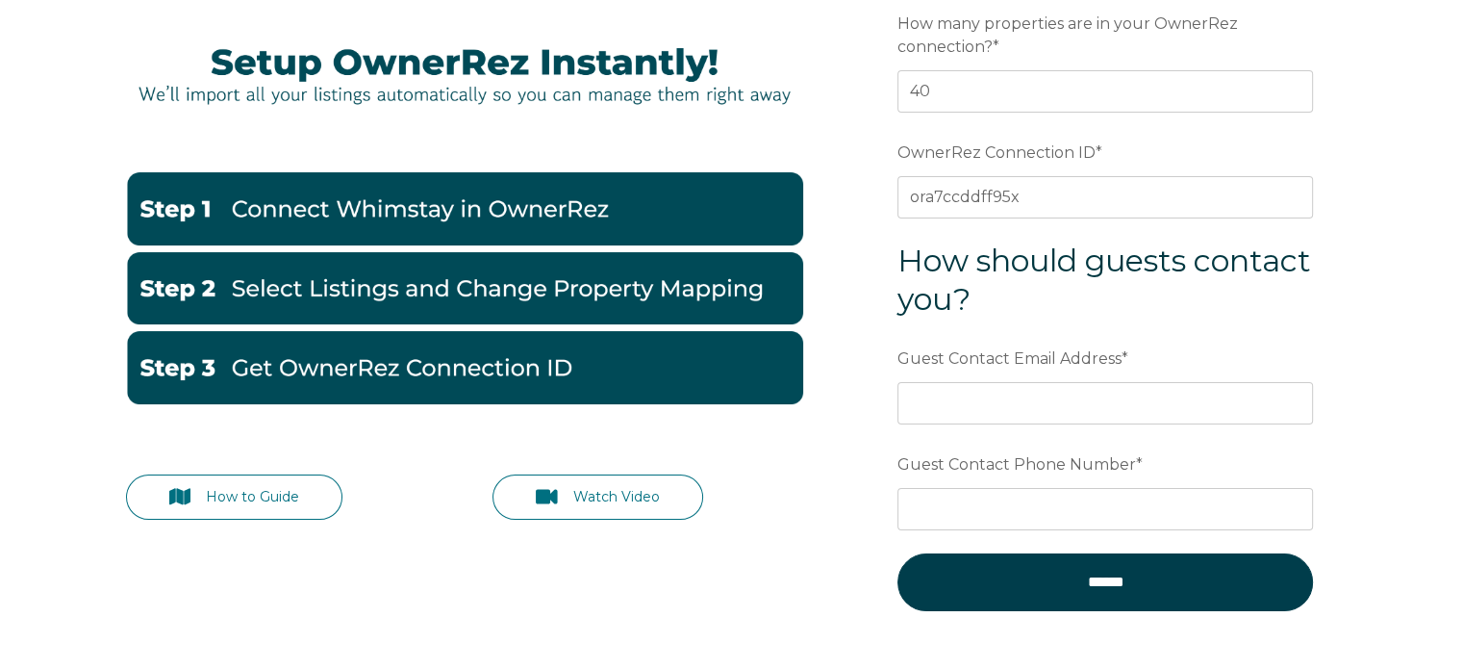
scroll to position [192, 0]
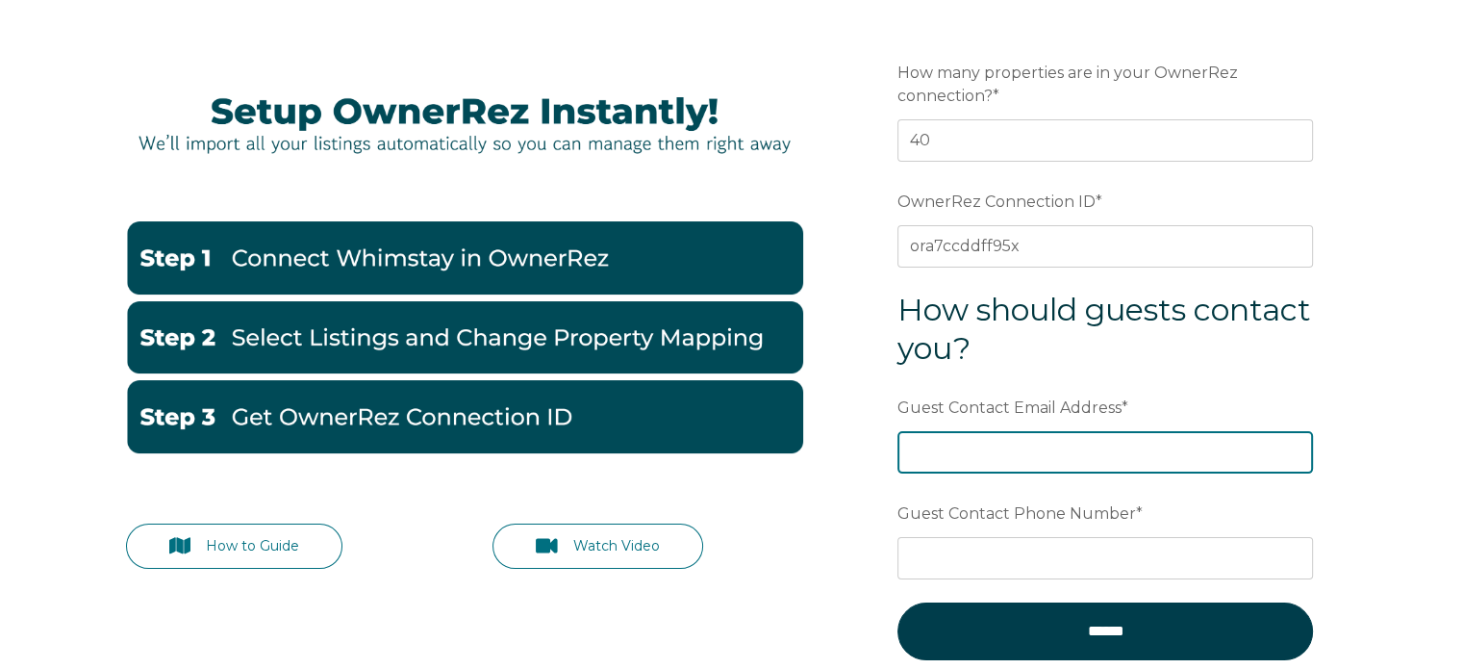
click at [1133, 449] on input "Guest Contact Email Address *" at bounding box center [1106, 452] width 416 height 42
type input "[EMAIL_ADDRESS][DOMAIN_NAME]"
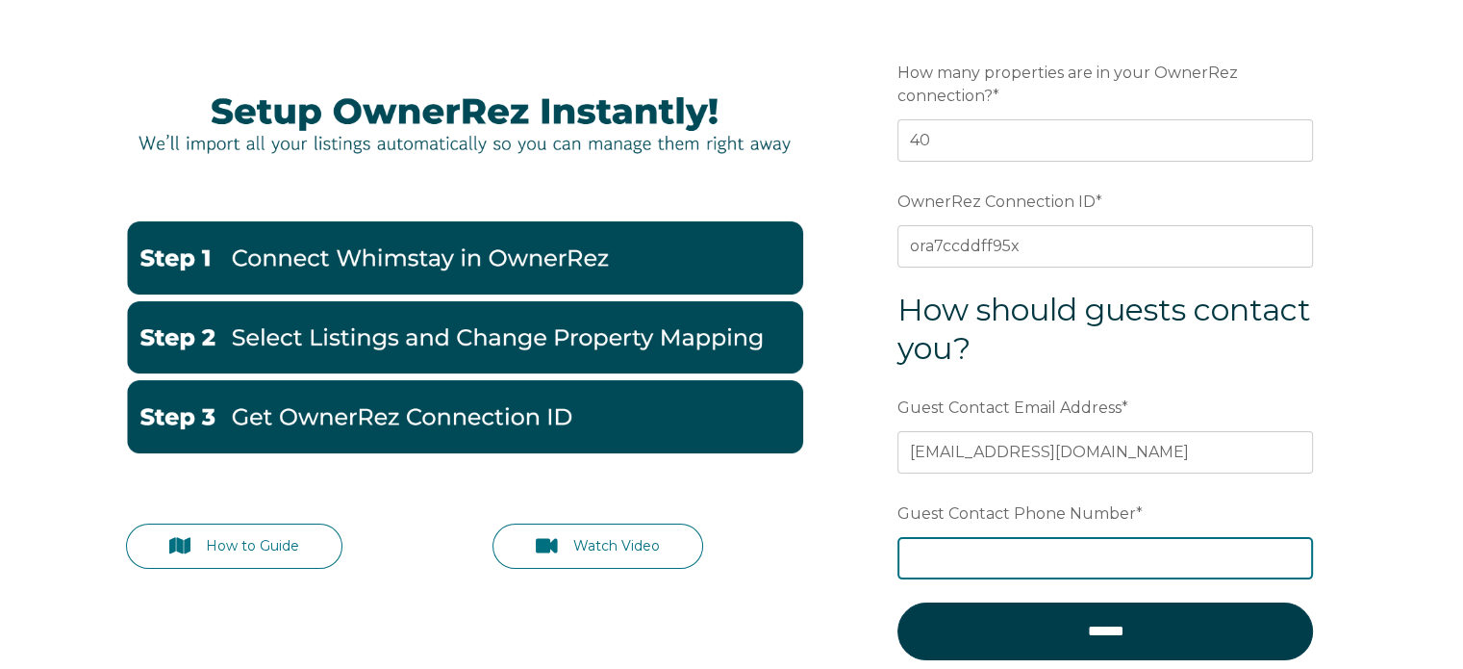
click at [1134, 554] on input "Guest Contact Phone Number *" at bounding box center [1106, 558] width 416 height 42
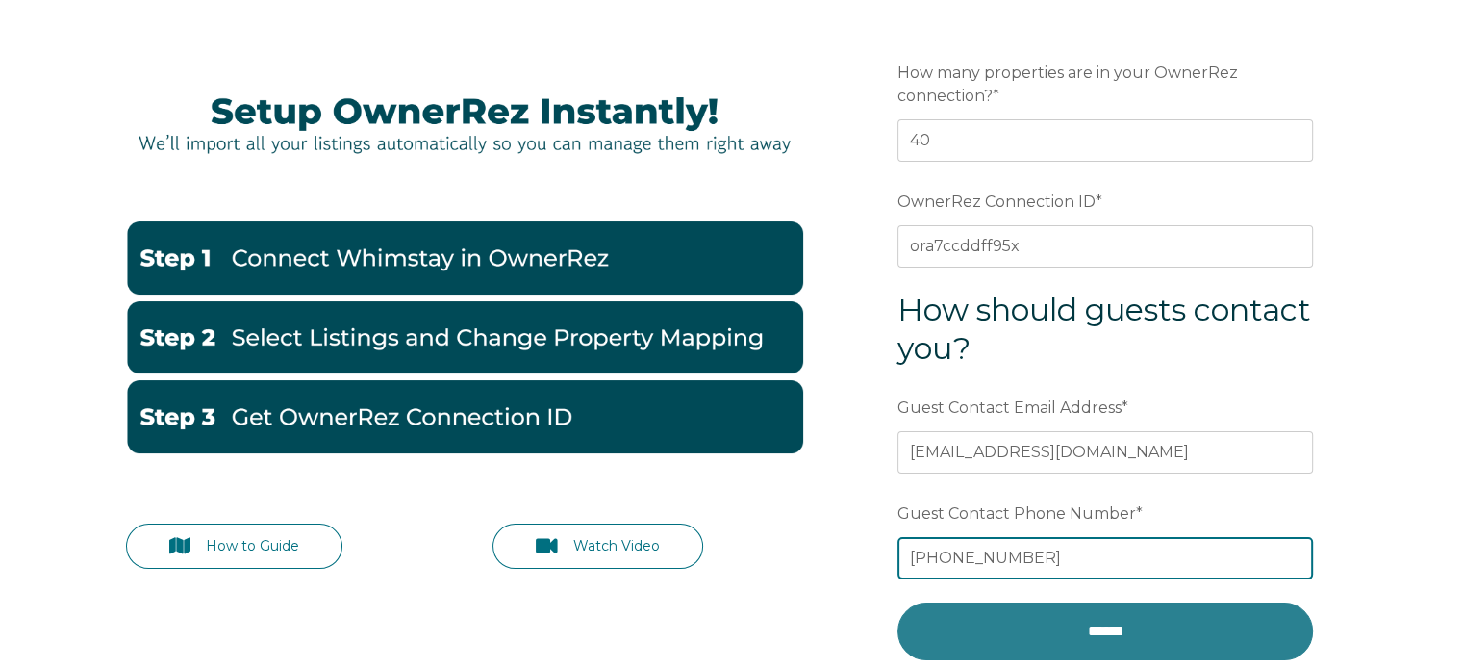
type input "407-818-1992"
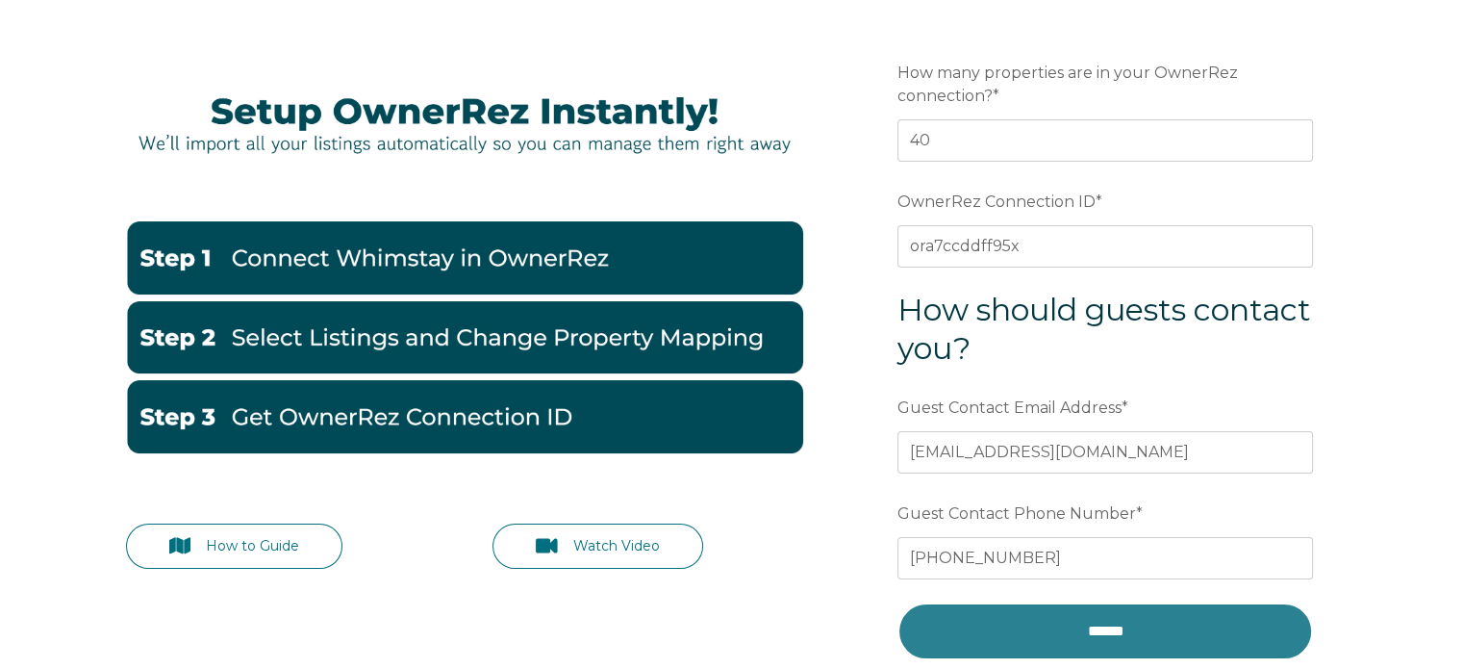
click at [1120, 622] on input "******" at bounding box center [1106, 631] width 416 height 58
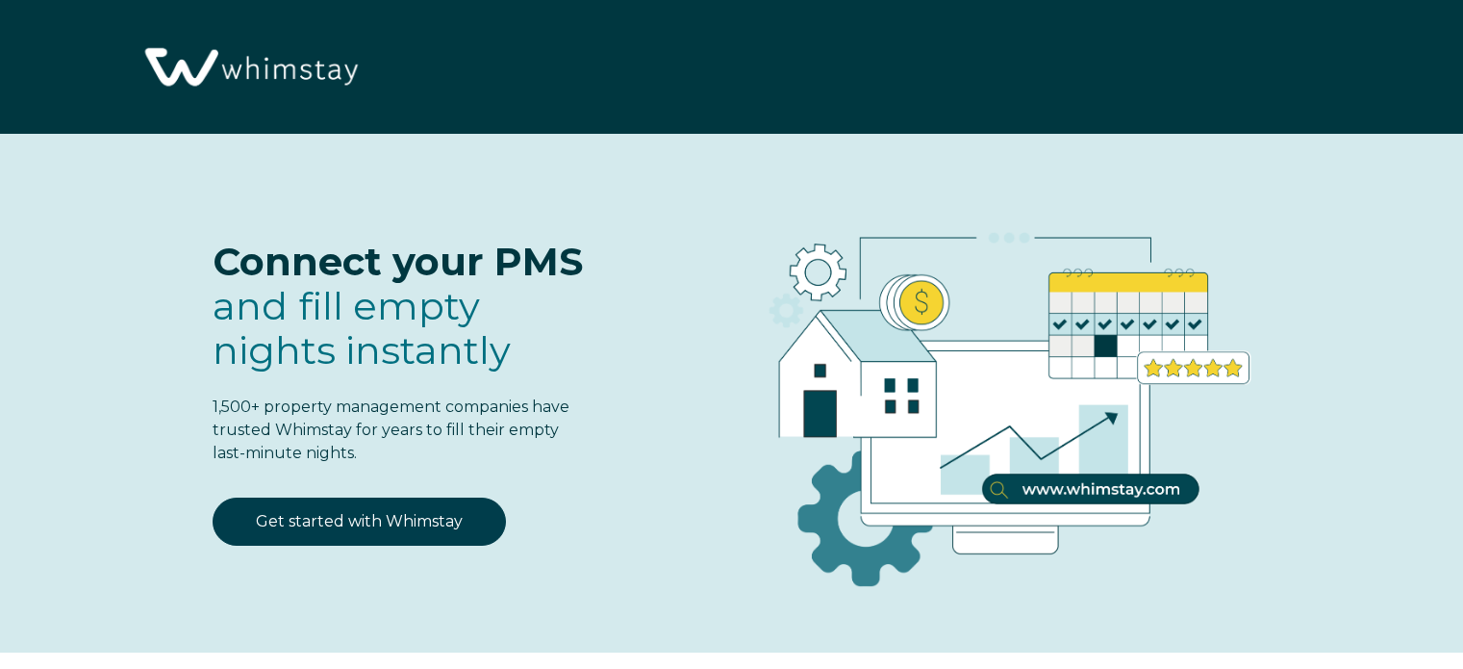
select select "US"
select select "Standard"
